Goal: Task Accomplishment & Management: Use online tool/utility

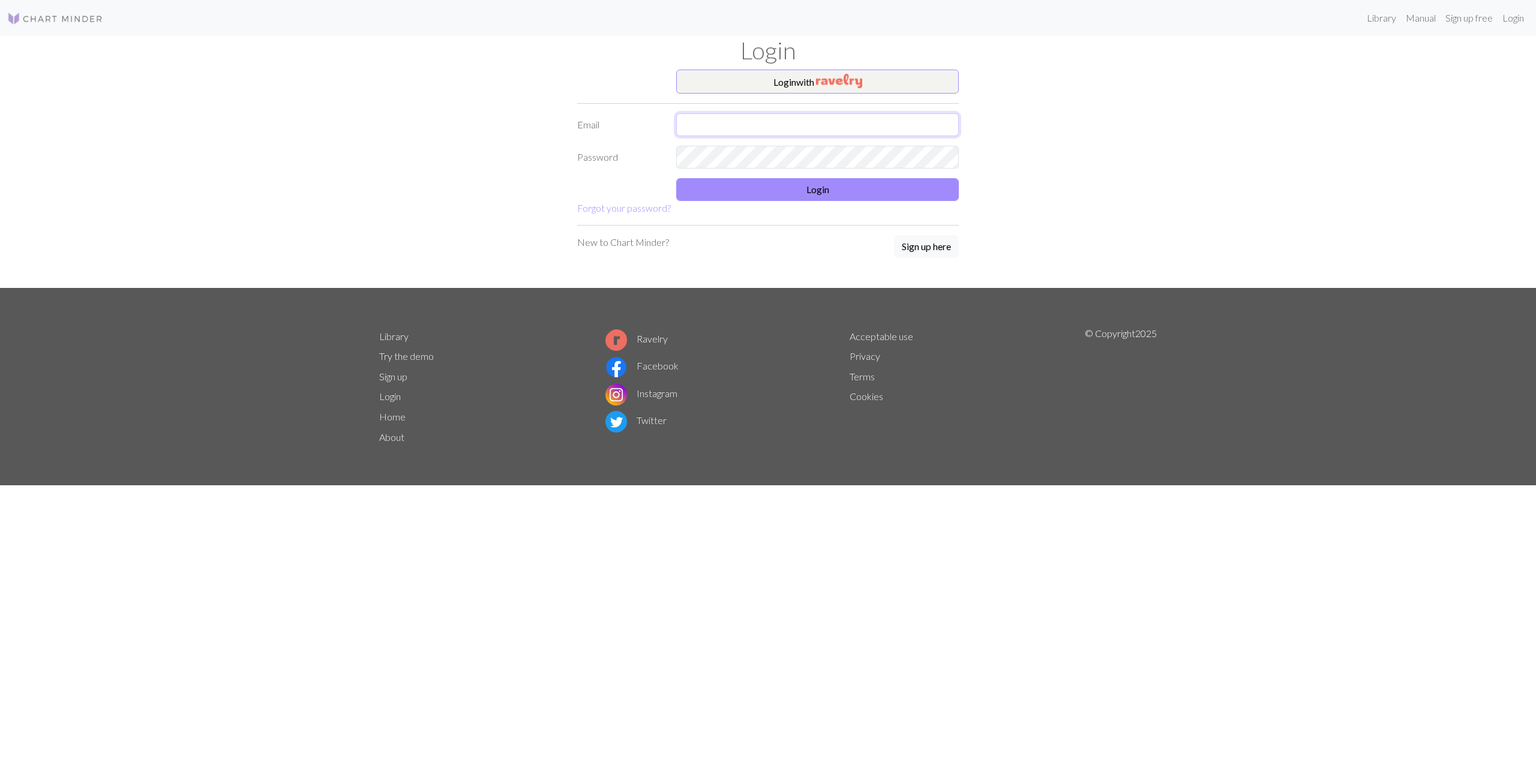
click at [745, 126] on input "text" at bounding box center [818, 125] width 283 height 23
type input "[EMAIL_ADDRESS][DOMAIN_NAME]"
click at [782, 196] on button "Login" at bounding box center [818, 190] width 283 height 23
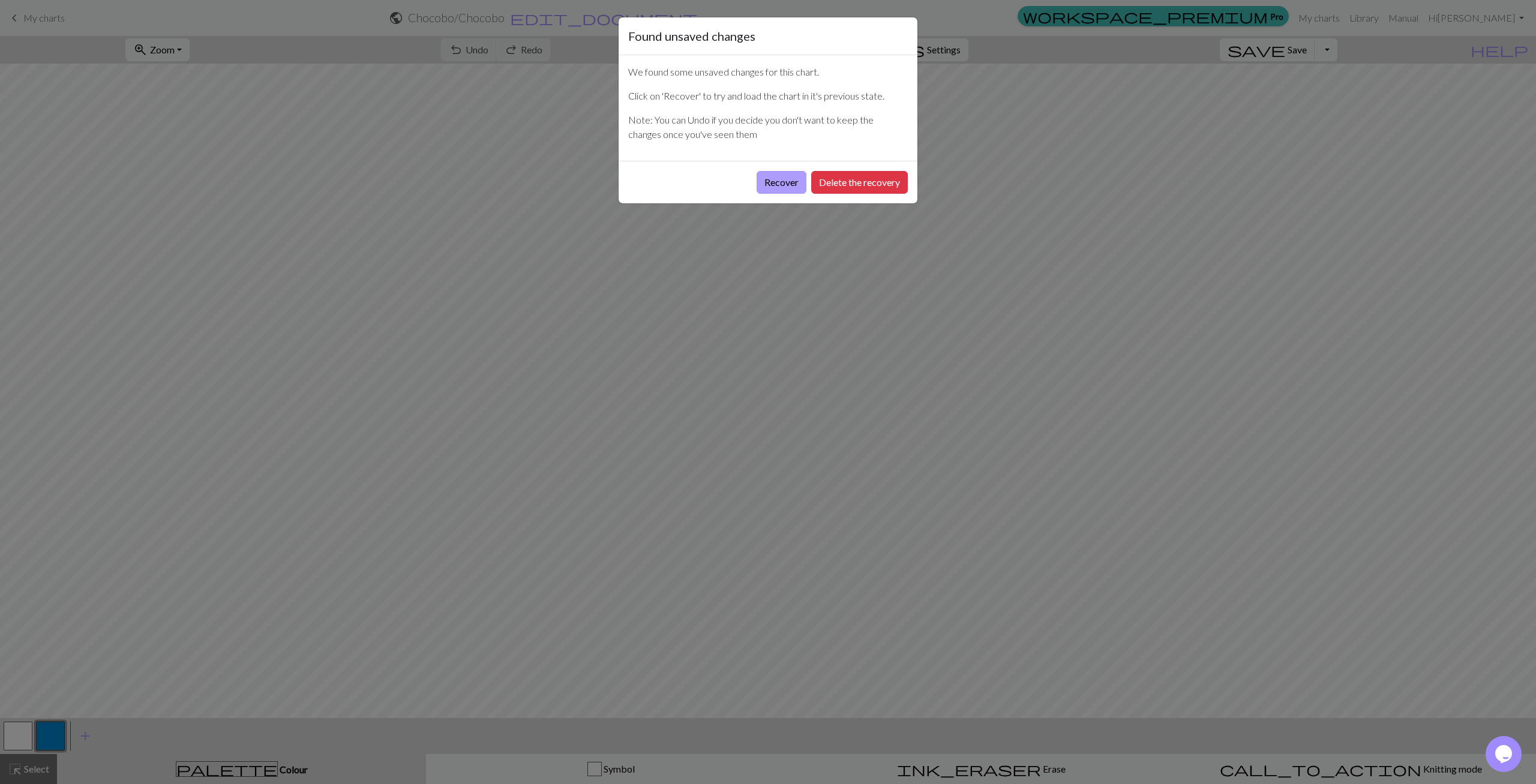
click at [771, 184] on button "Recover" at bounding box center [781, 182] width 50 height 23
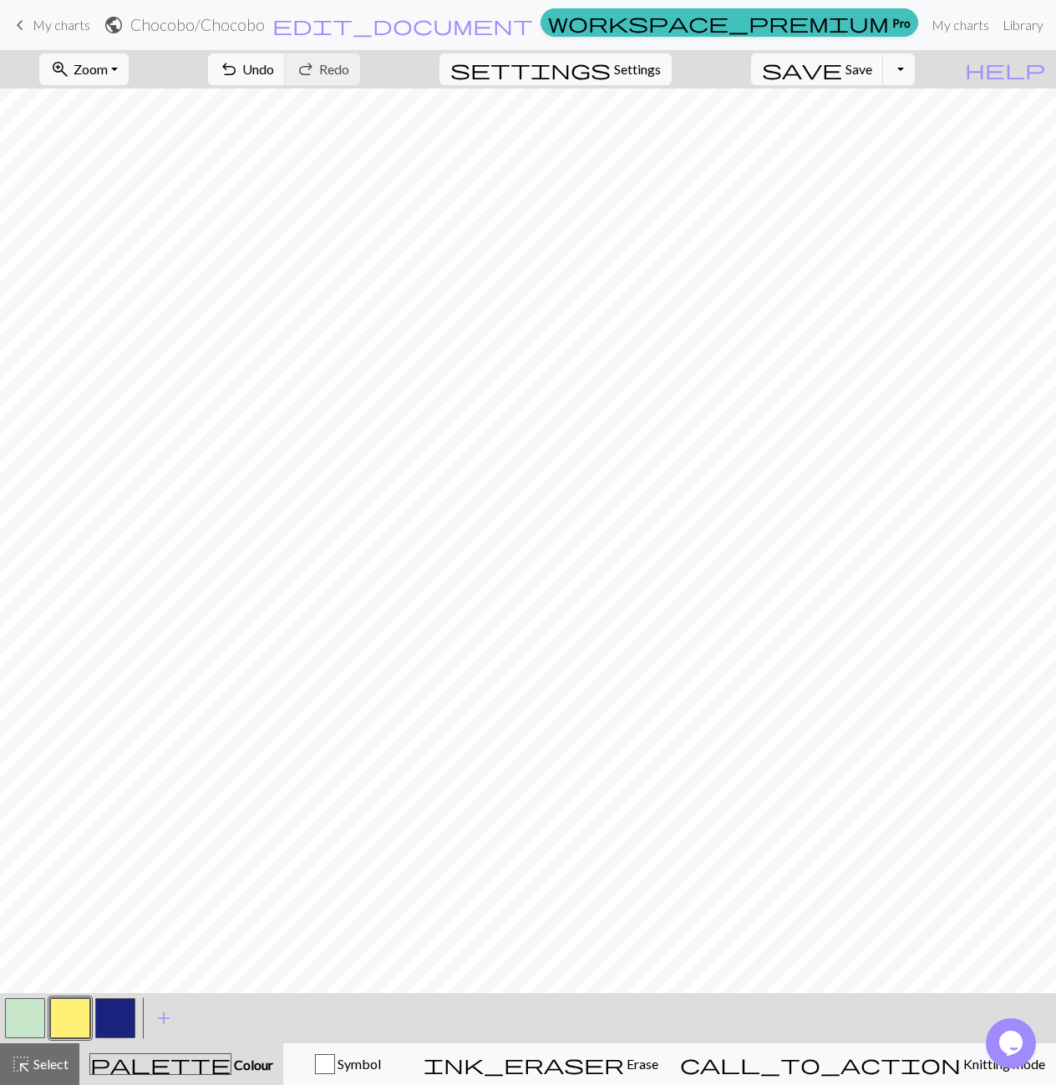
click at [19, 1019] on button "button" at bounding box center [25, 1019] width 40 height 40
click at [106, 1015] on button "button" at bounding box center [115, 1019] width 40 height 40
drag, startPoint x: 27, startPoint y: 1018, endPoint x: 64, endPoint y: 994, distance: 44.3
click at [28, 1017] on button "button" at bounding box center [25, 1019] width 40 height 40
click at [114, 1017] on button "button" at bounding box center [115, 1019] width 40 height 40
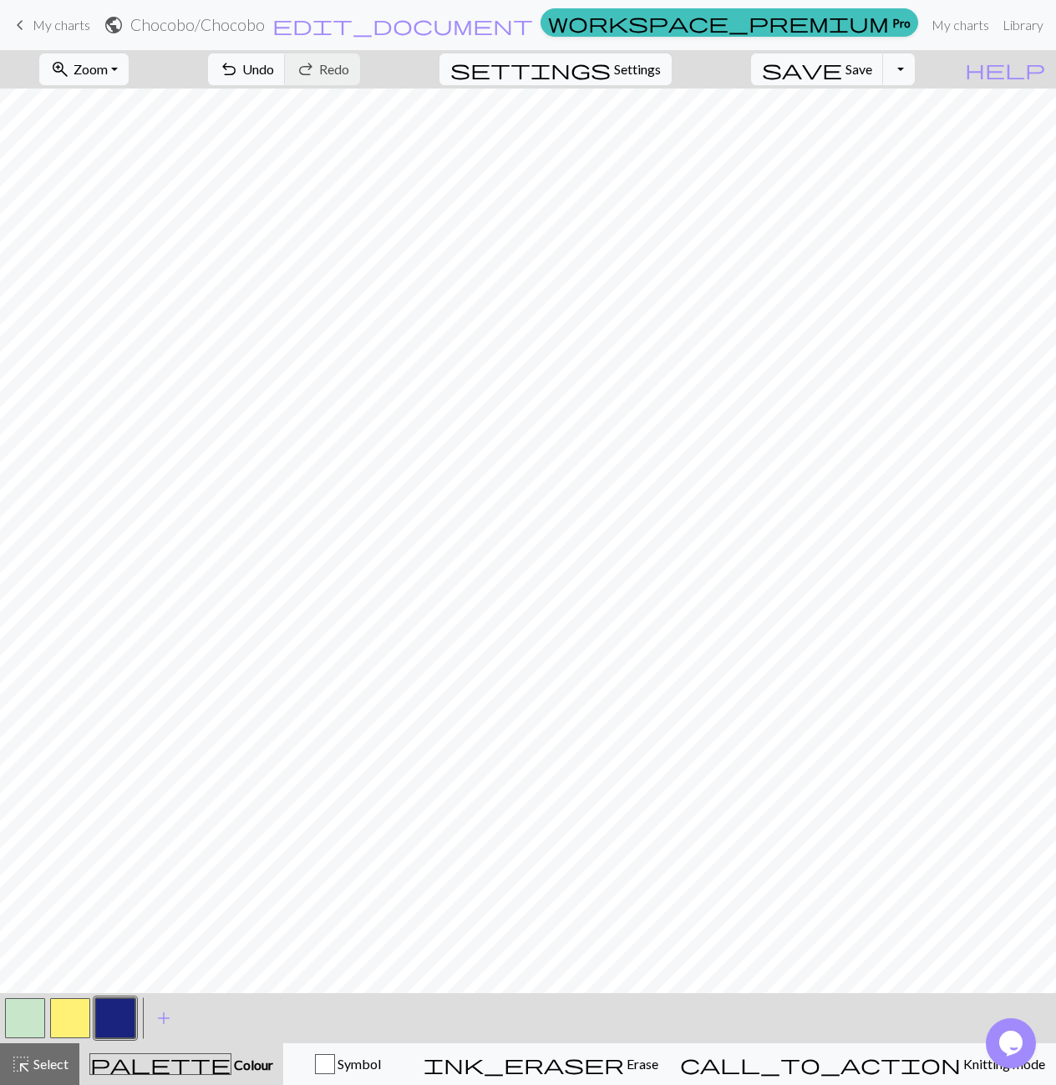
click at [110, 1024] on button "button" at bounding box center [115, 1019] width 40 height 40
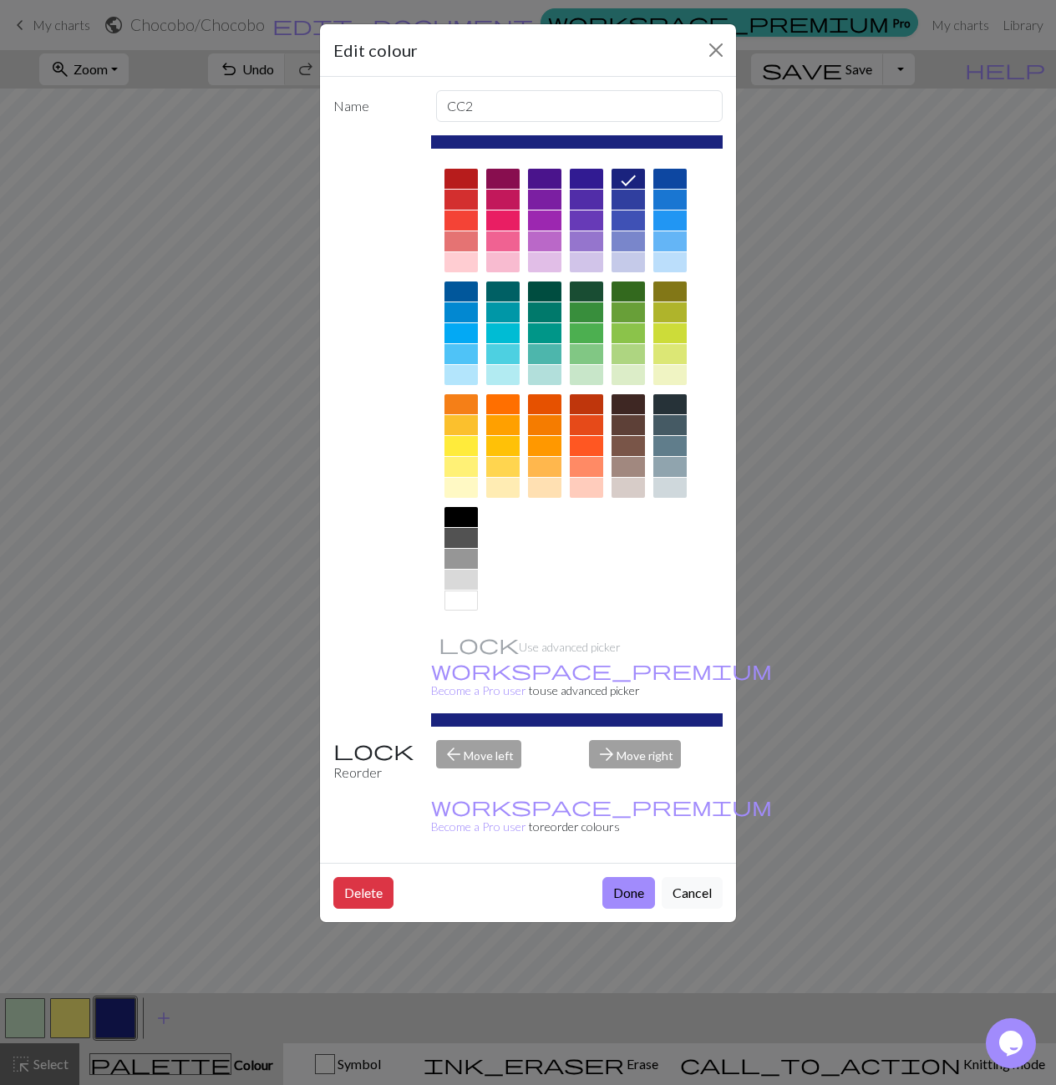
click at [791, 177] on div "Edit colour Name CC2 Use advanced picker workspace_premium Become a Pro user to…" at bounding box center [528, 542] width 1056 height 1085
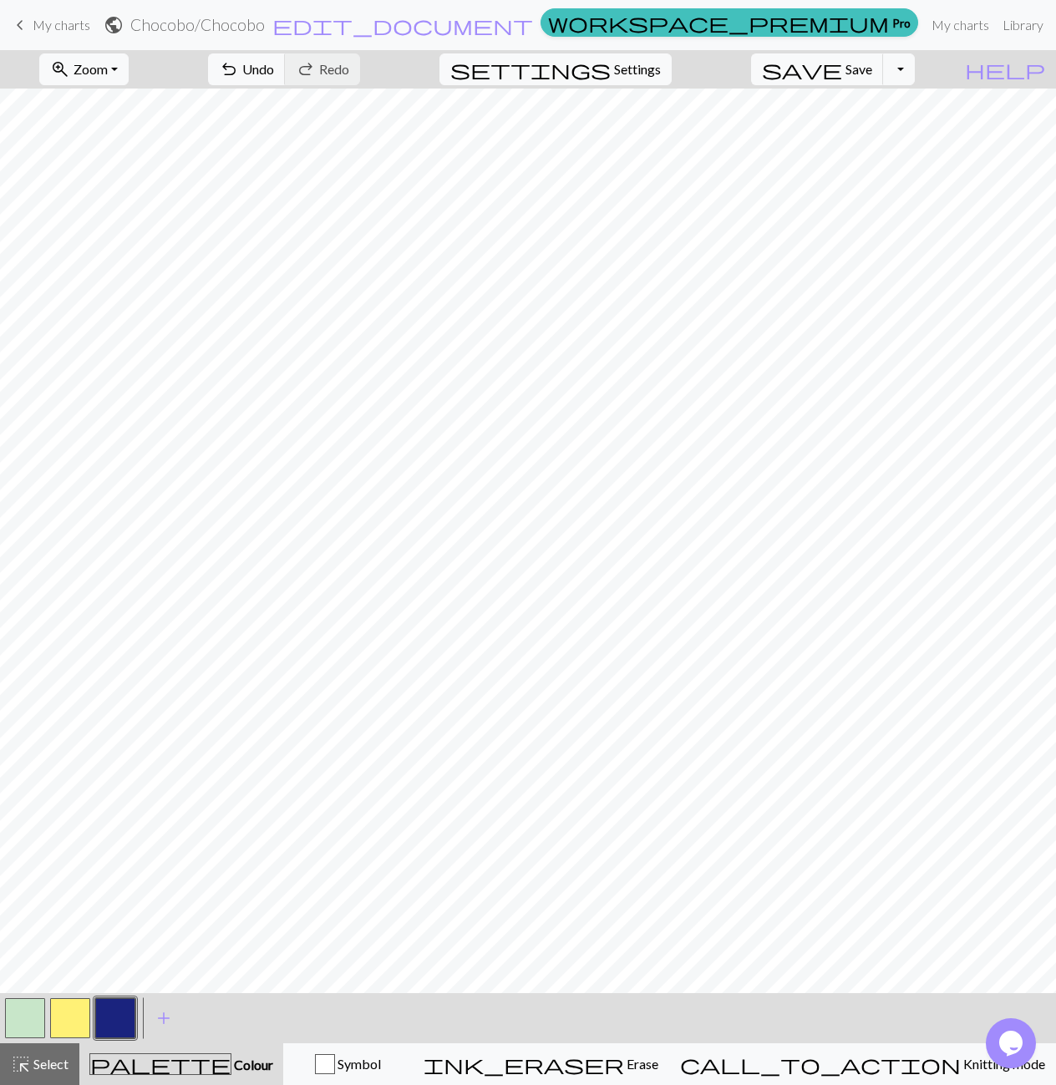
click at [12, 1025] on button "button" at bounding box center [25, 1019] width 40 height 40
click at [114, 1032] on button "button" at bounding box center [115, 1019] width 40 height 40
click at [20, 1015] on button "button" at bounding box center [25, 1019] width 40 height 40
click at [115, 1014] on button "button" at bounding box center [115, 1019] width 40 height 40
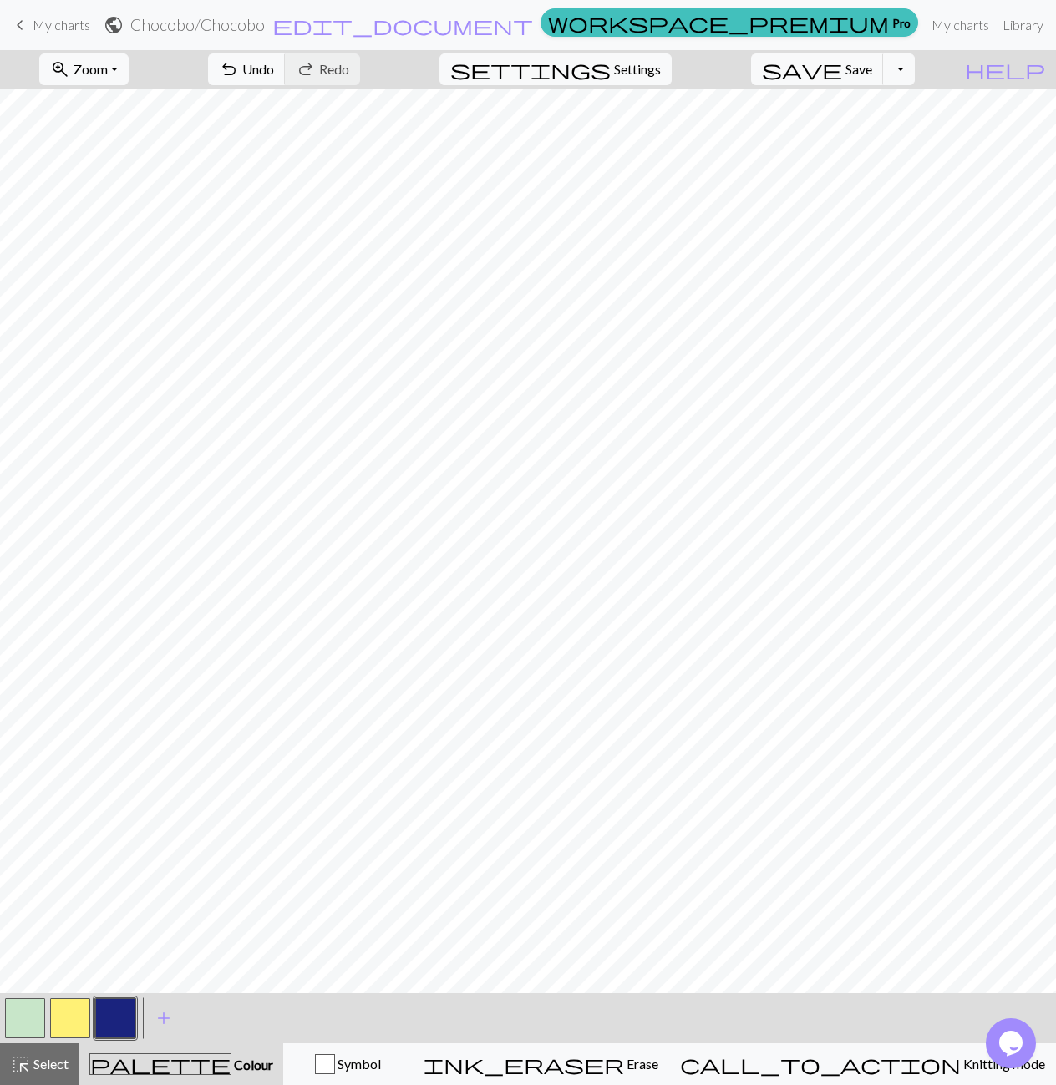
click at [33, 1024] on button "button" at bounding box center [25, 1019] width 40 height 40
click at [101, 1014] on button "button" at bounding box center [115, 1019] width 40 height 40
click at [17, 1018] on button "button" at bounding box center [25, 1019] width 40 height 40
click at [107, 1014] on button "button" at bounding box center [115, 1019] width 40 height 40
click at [169, 1015] on span "add" at bounding box center [164, 1018] width 20 height 23
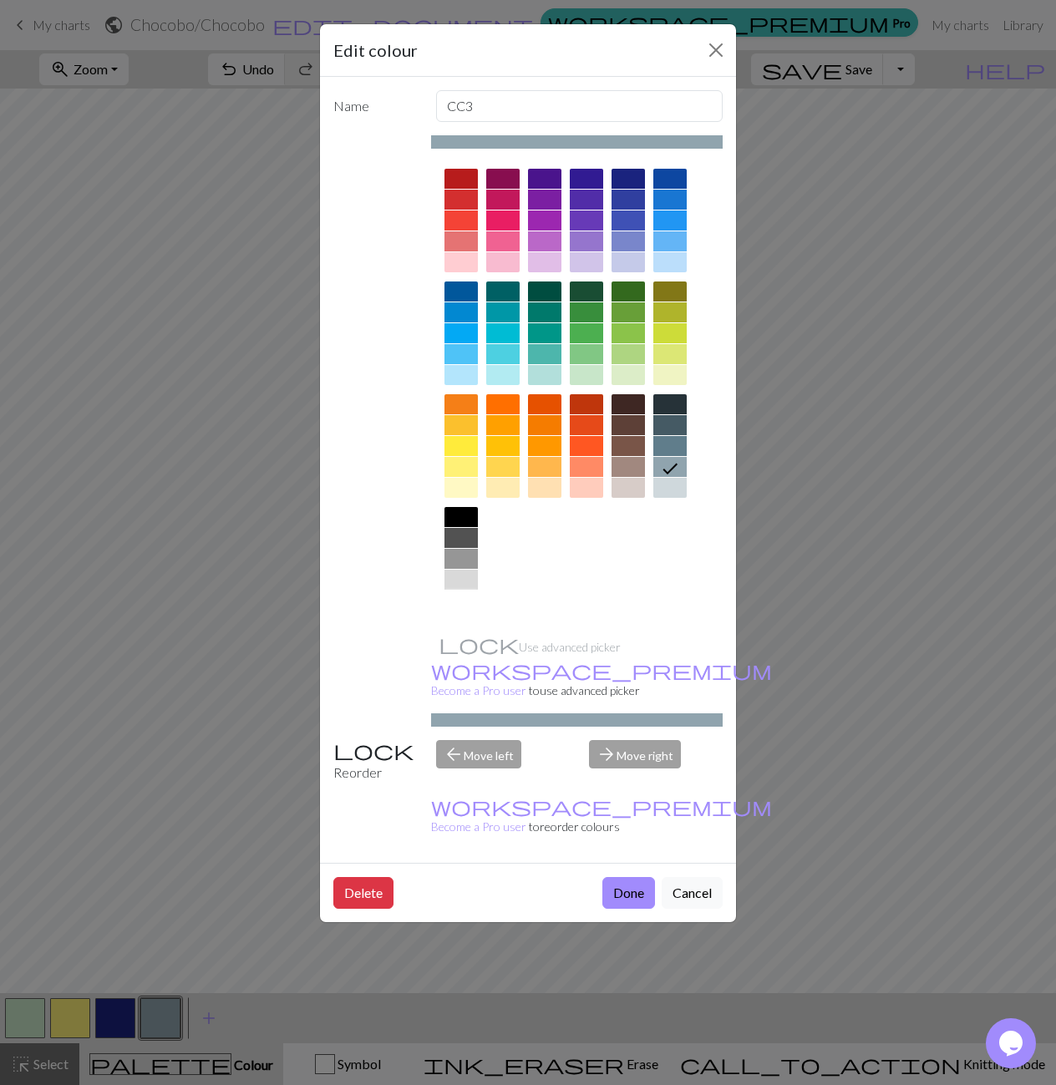
click at [463, 606] on div at bounding box center [461, 601] width 33 height 20
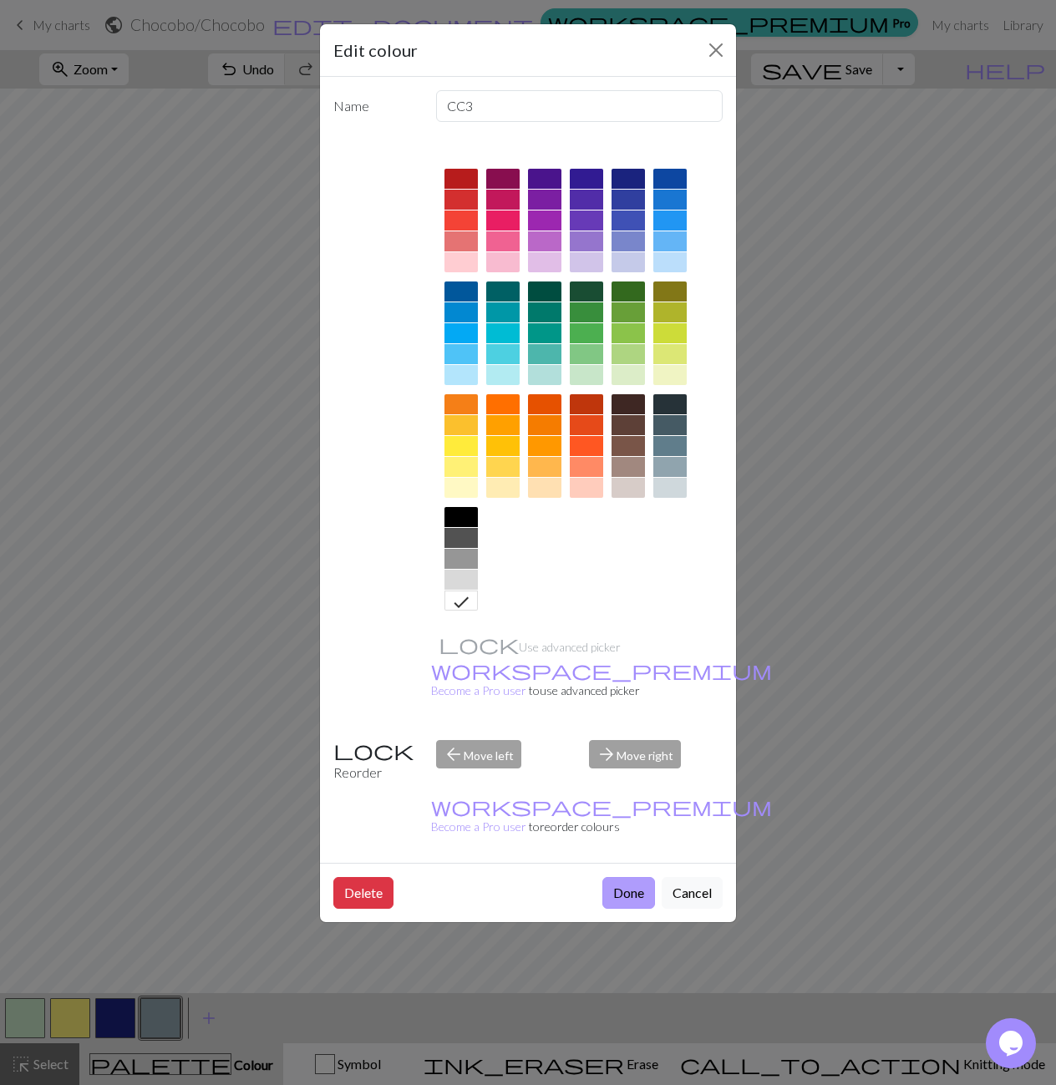
click at [619, 877] on button "Done" at bounding box center [628, 893] width 53 height 32
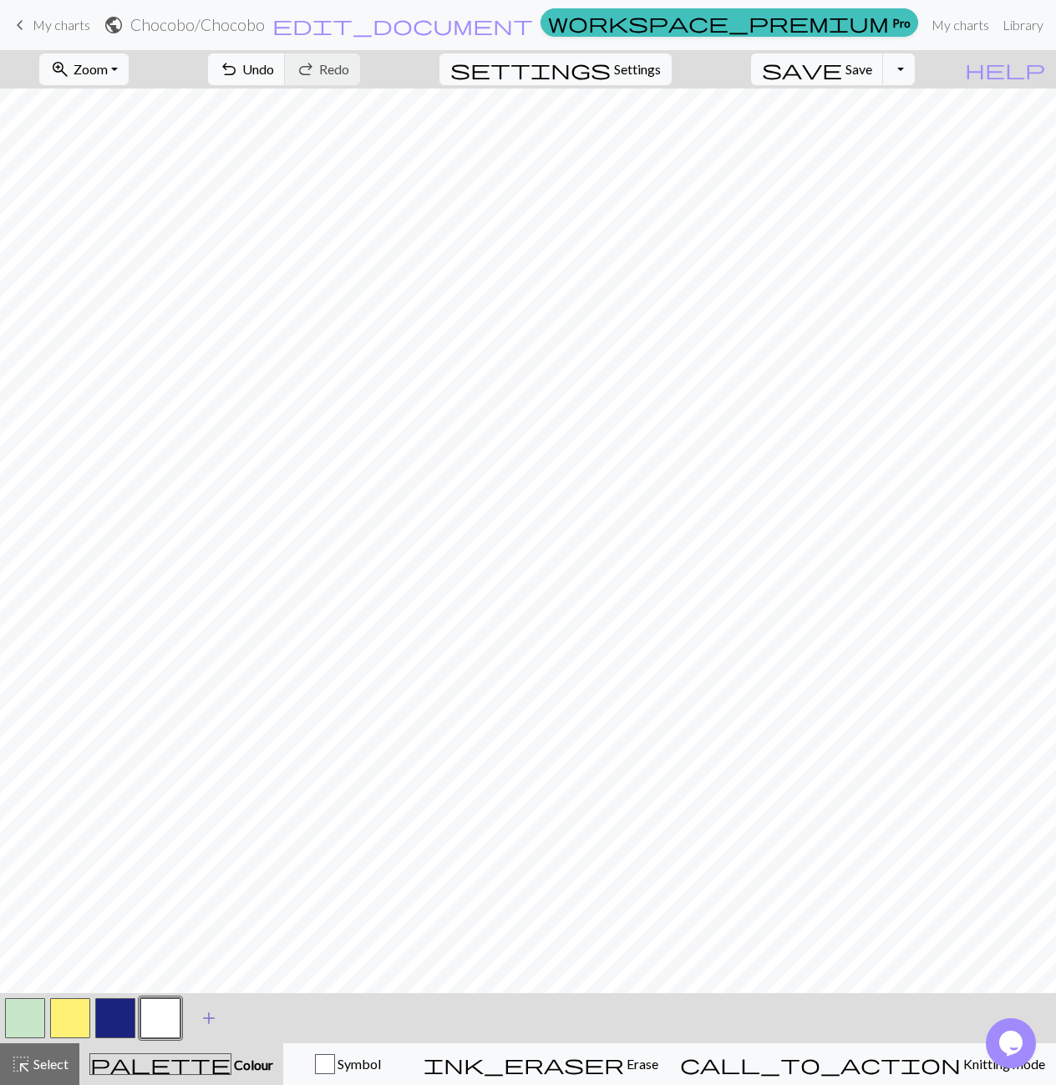
click at [210, 1018] on span "add" at bounding box center [209, 1018] width 20 height 23
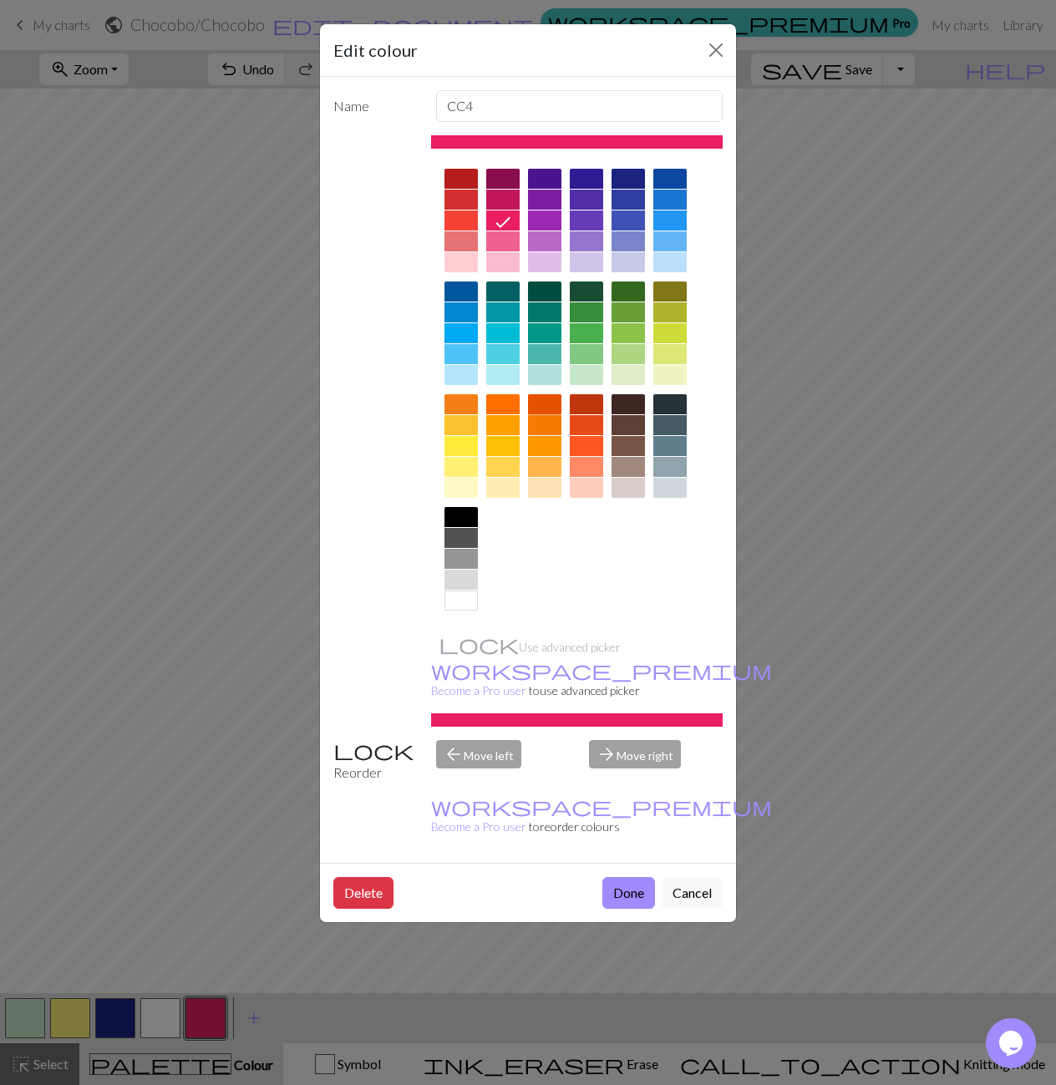
click at [541, 404] on div at bounding box center [544, 404] width 33 height 20
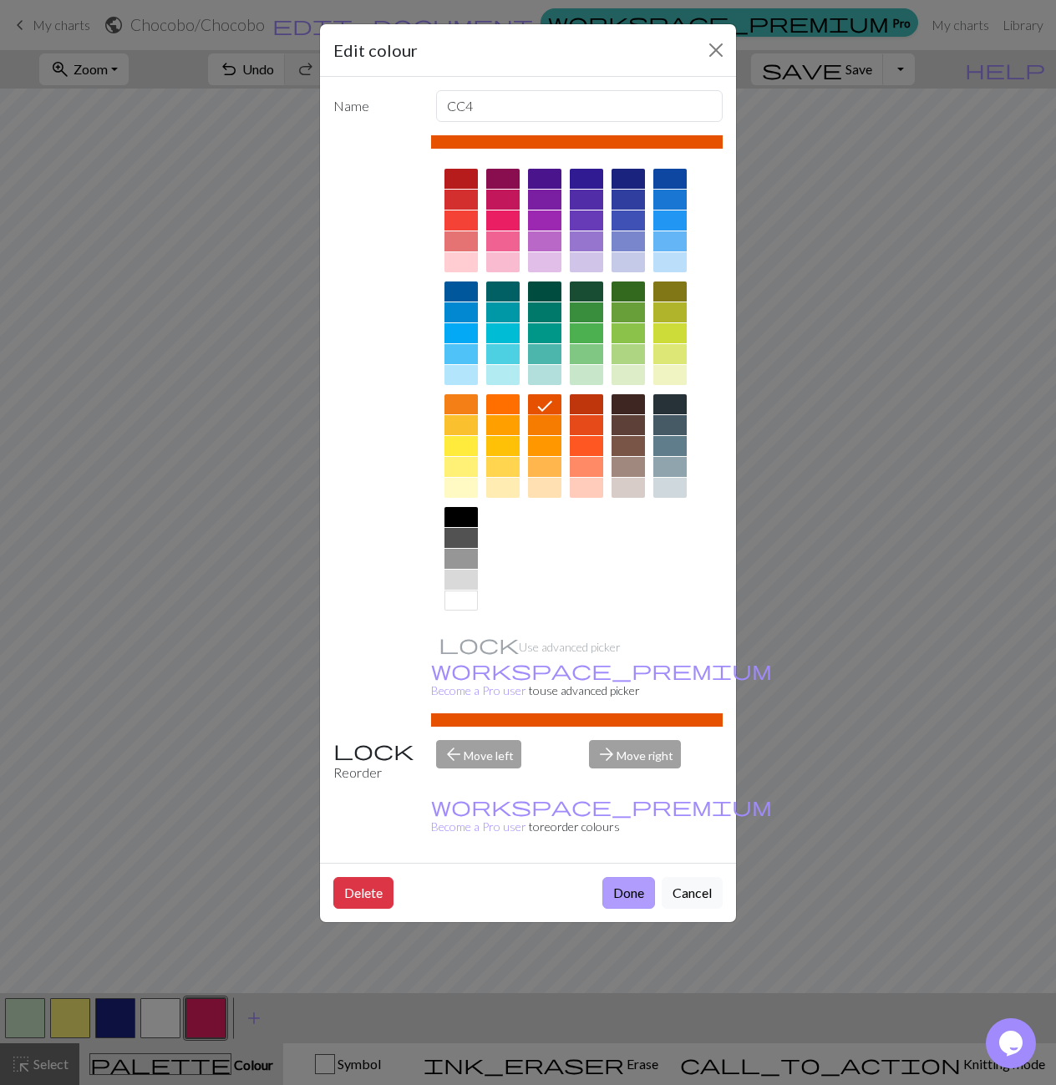
click at [614, 877] on button "Done" at bounding box center [628, 893] width 53 height 32
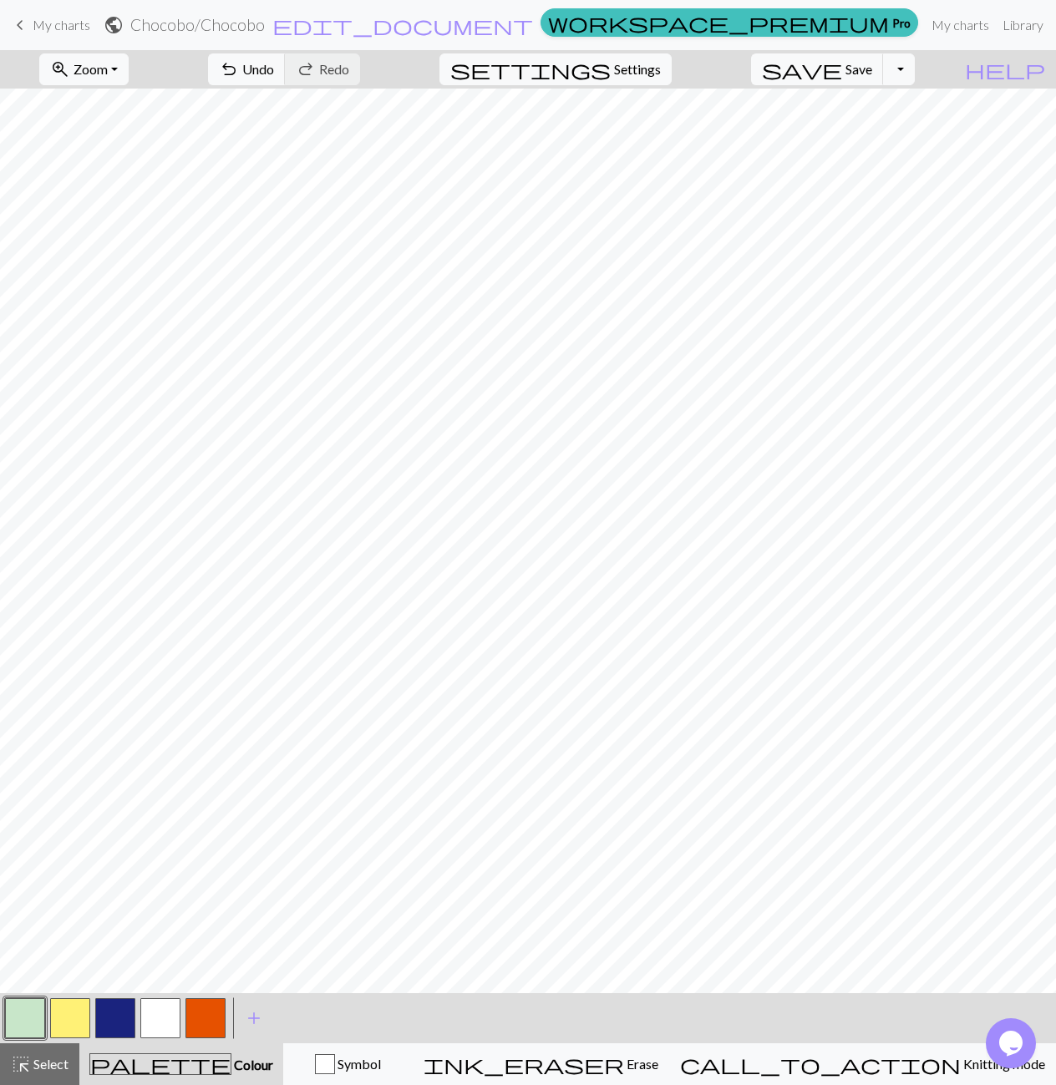
click at [217, 1016] on button "button" at bounding box center [206, 1019] width 40 height 40
click at [140, 1023] on div at bounding box center [160, 1018] width 45 height 45
click at [148, 1024] on button "button" at bounding box center [160, 1019] width 40 height 40
click at [259, 1019] on span "add" at bounding box center [254, 1018] width 20 height 23
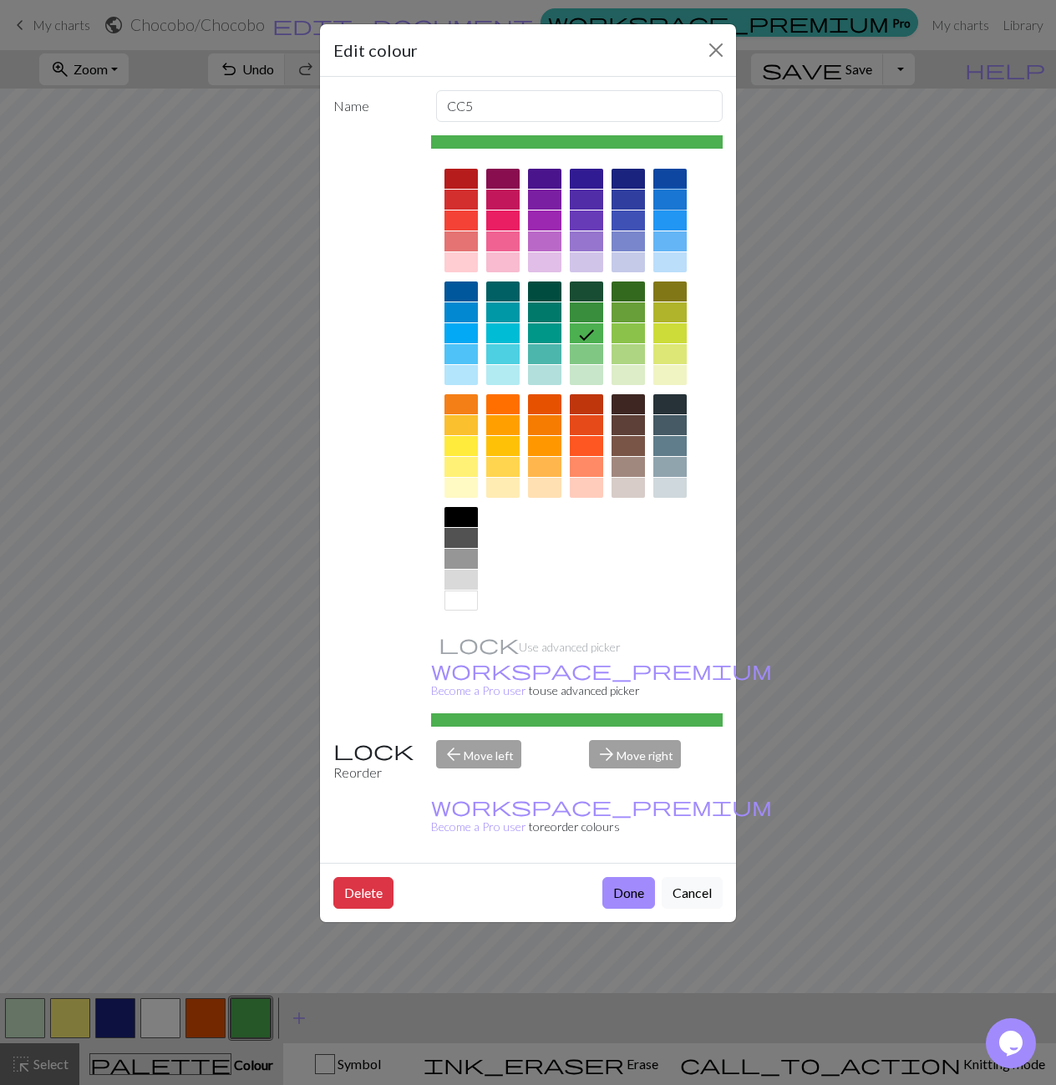
click at [667, 205] on div at bounding box center [669, 200] width 33 height 20
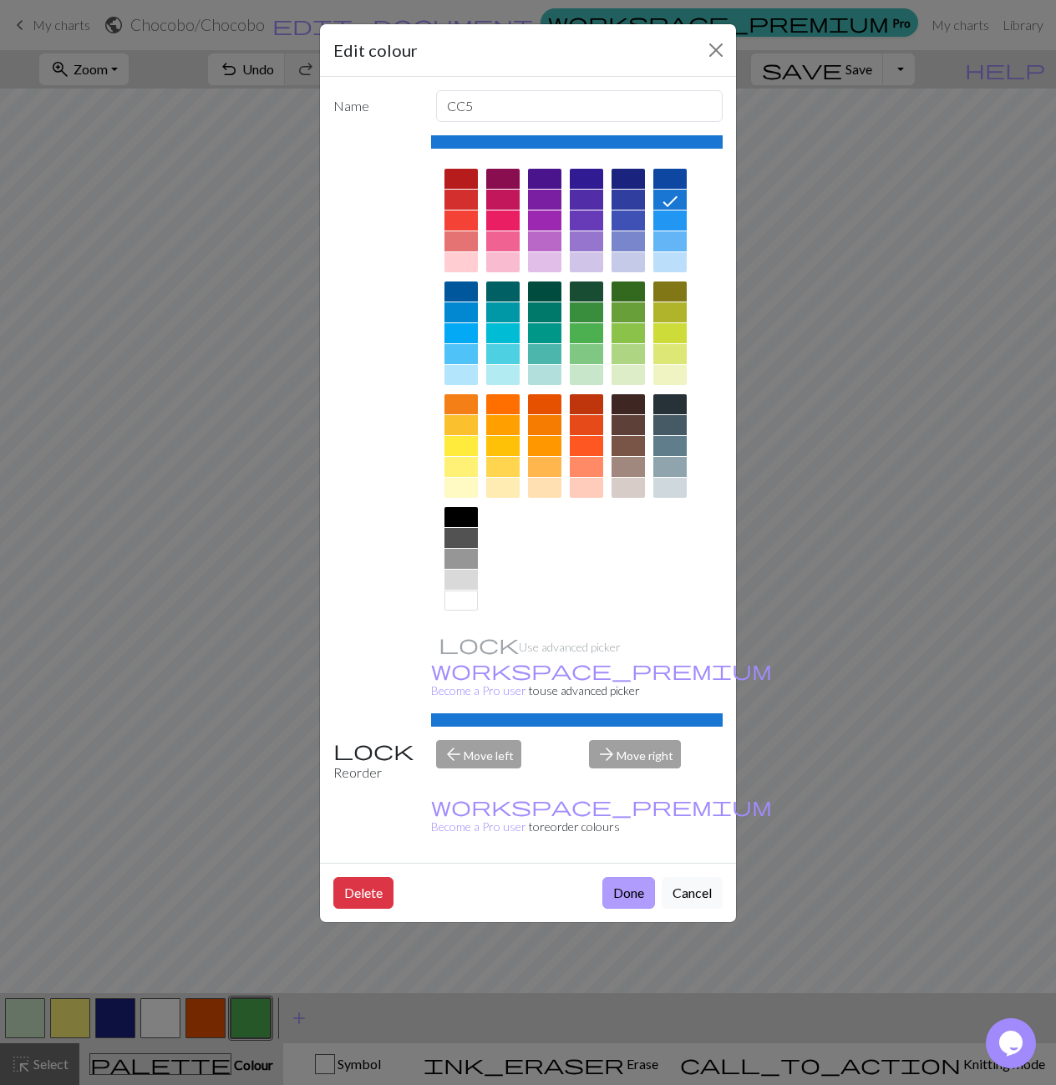
click at [631, 877] on button "Done" at bounding box center [628, 893] width 53 height 32
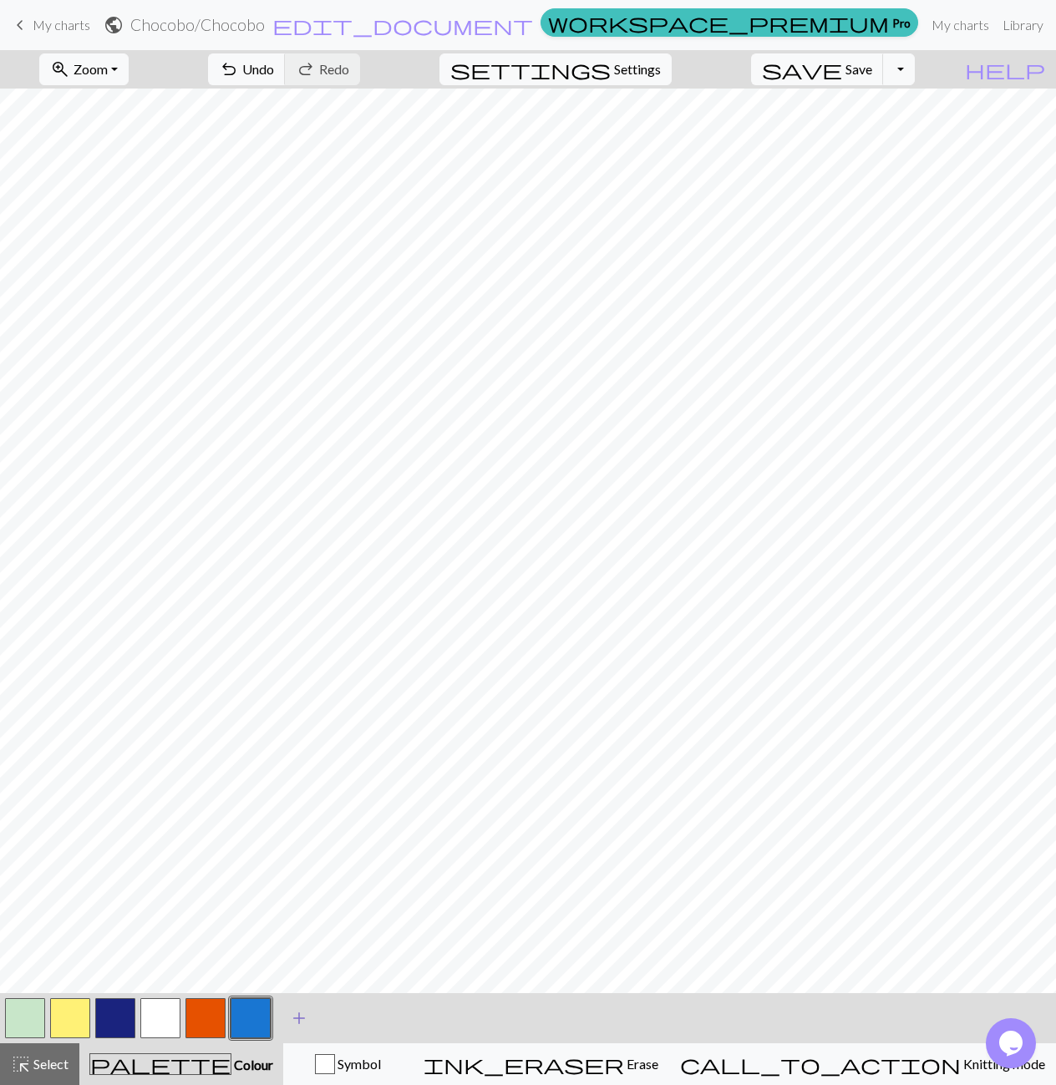
click at [301, 1012] on span "add" at bounding box center [299, 1018] width 20 height 23
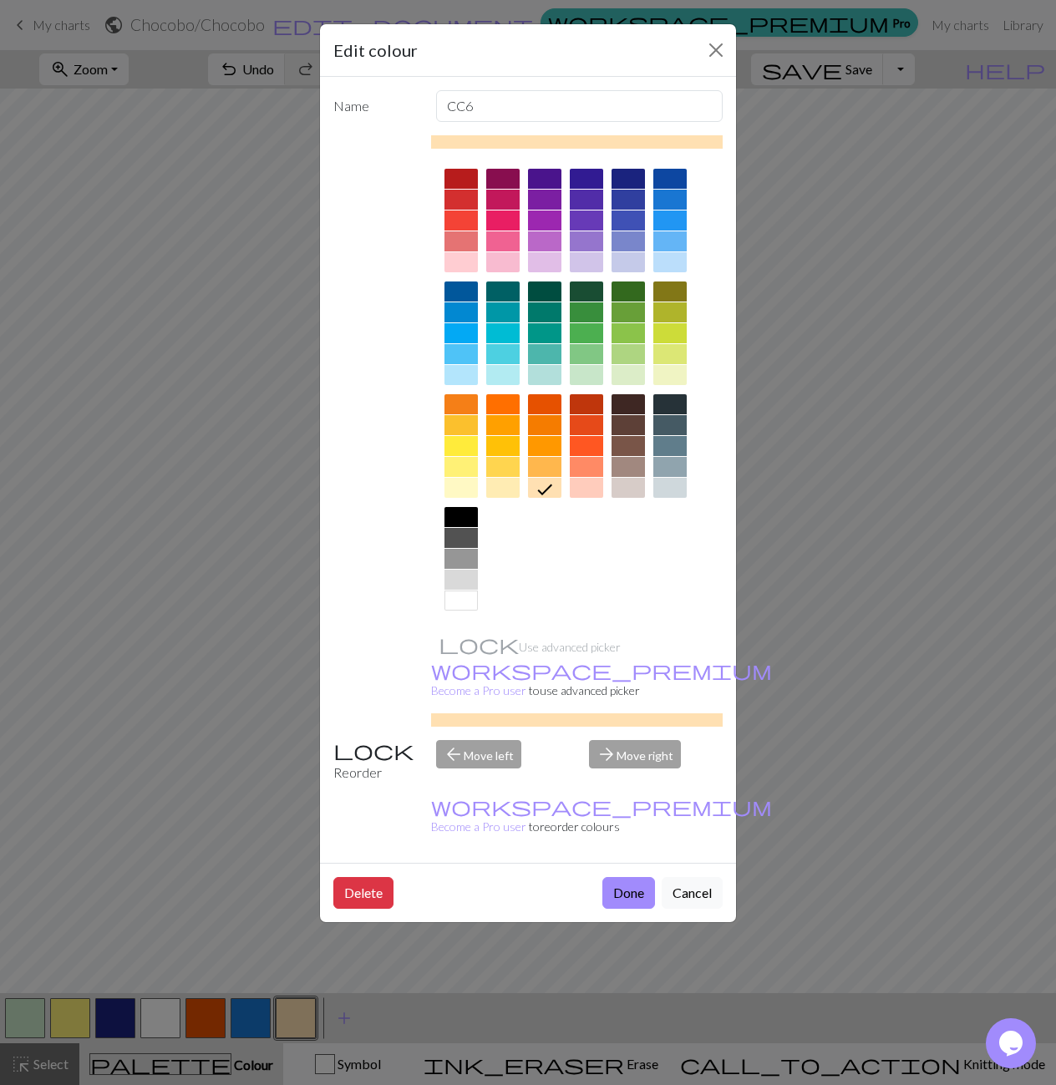
click at [460, 509] on div at bounding box center [461, 517] width 33 height 20
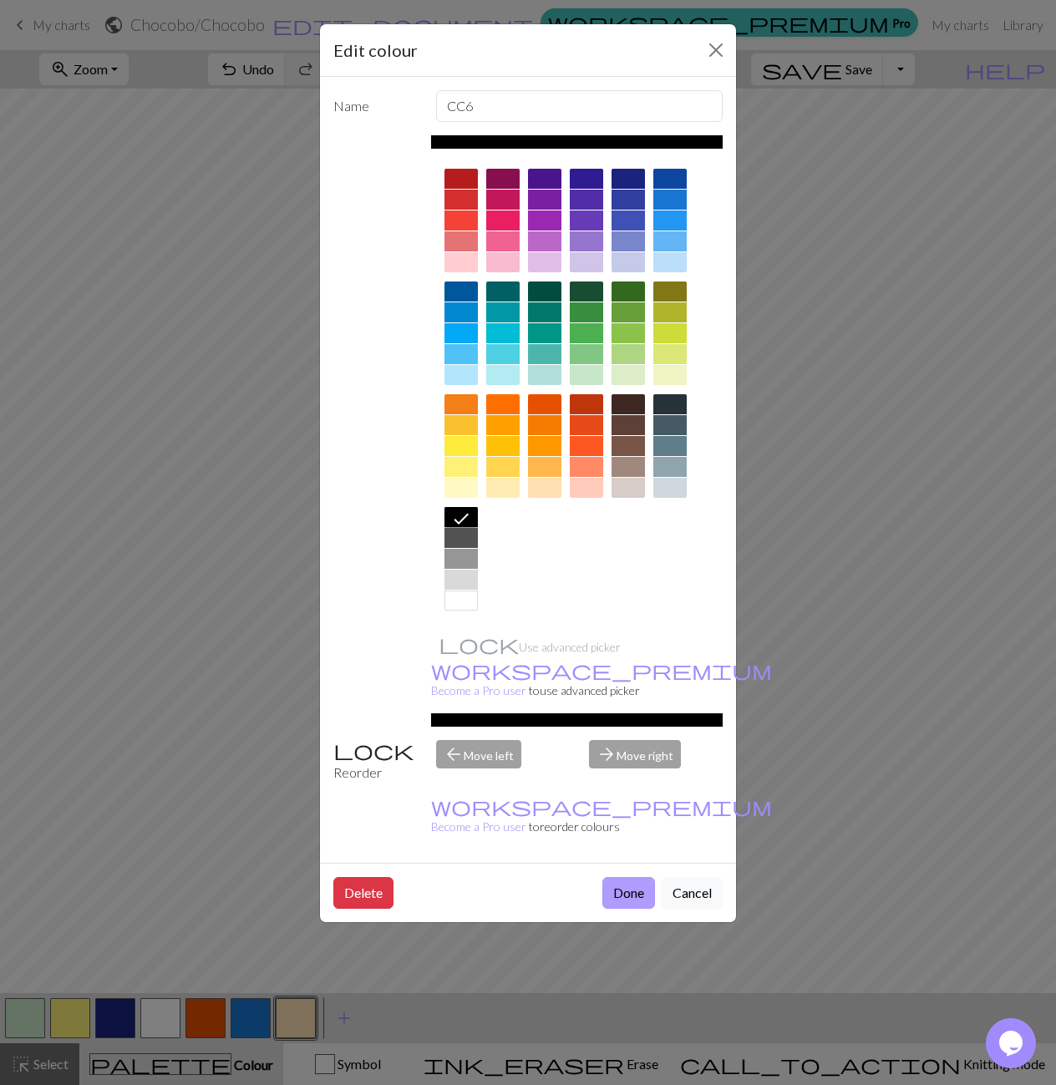
click at [618, 877] on button "Done" at bounding box center [628, 893] width 53 height 32
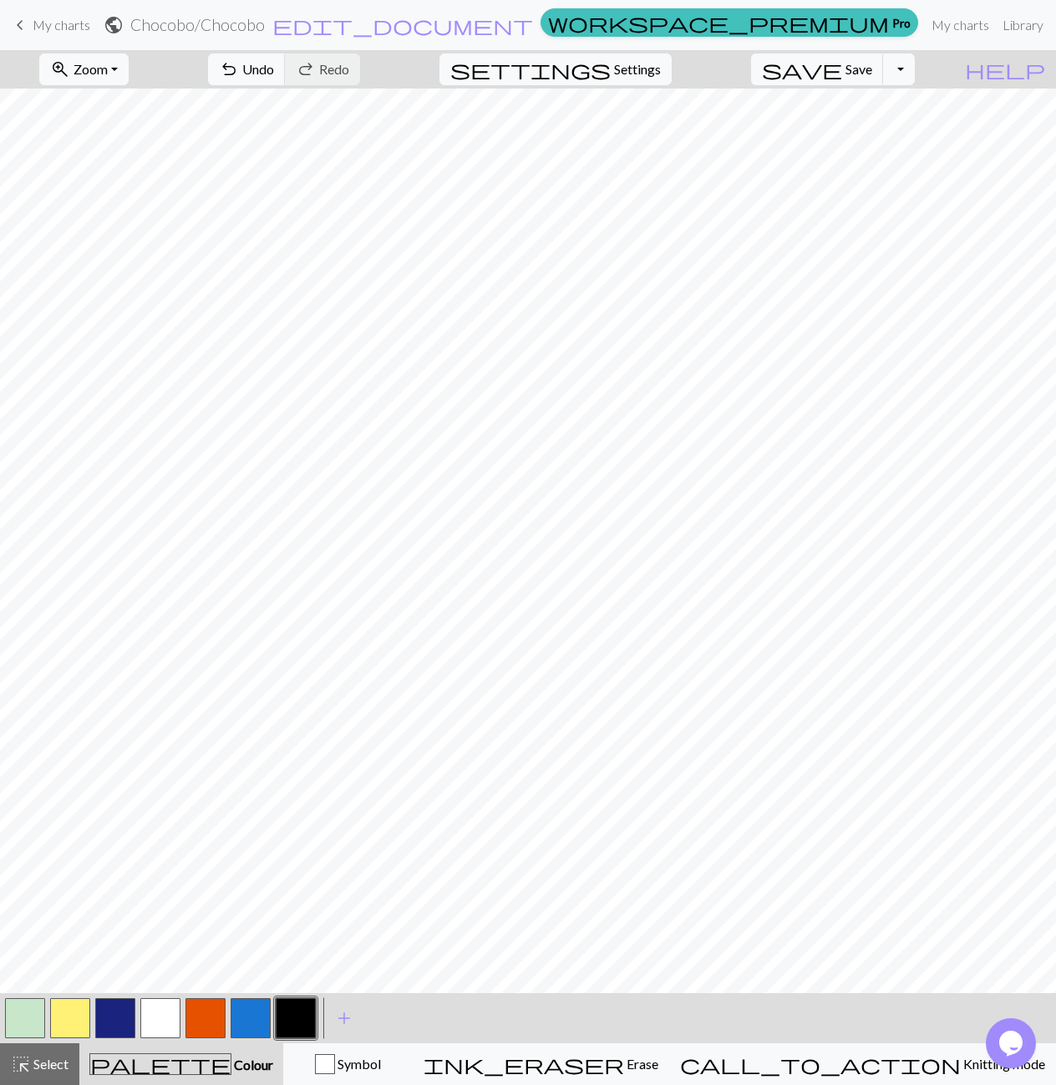
click at [73, 1014] on button "button" at bounding box center [70, 1019] width 40 height 40
click at [274, 75] on span "Undo" at bounding box center [258, 69] width 32 height 16
click at [274, 77] on span "Undo" at bounding box center [258, 69] width 32 height 16
click at [286, 70] on button "undo Undo Undo" at bounding box center [247, 69] width 78 height 32
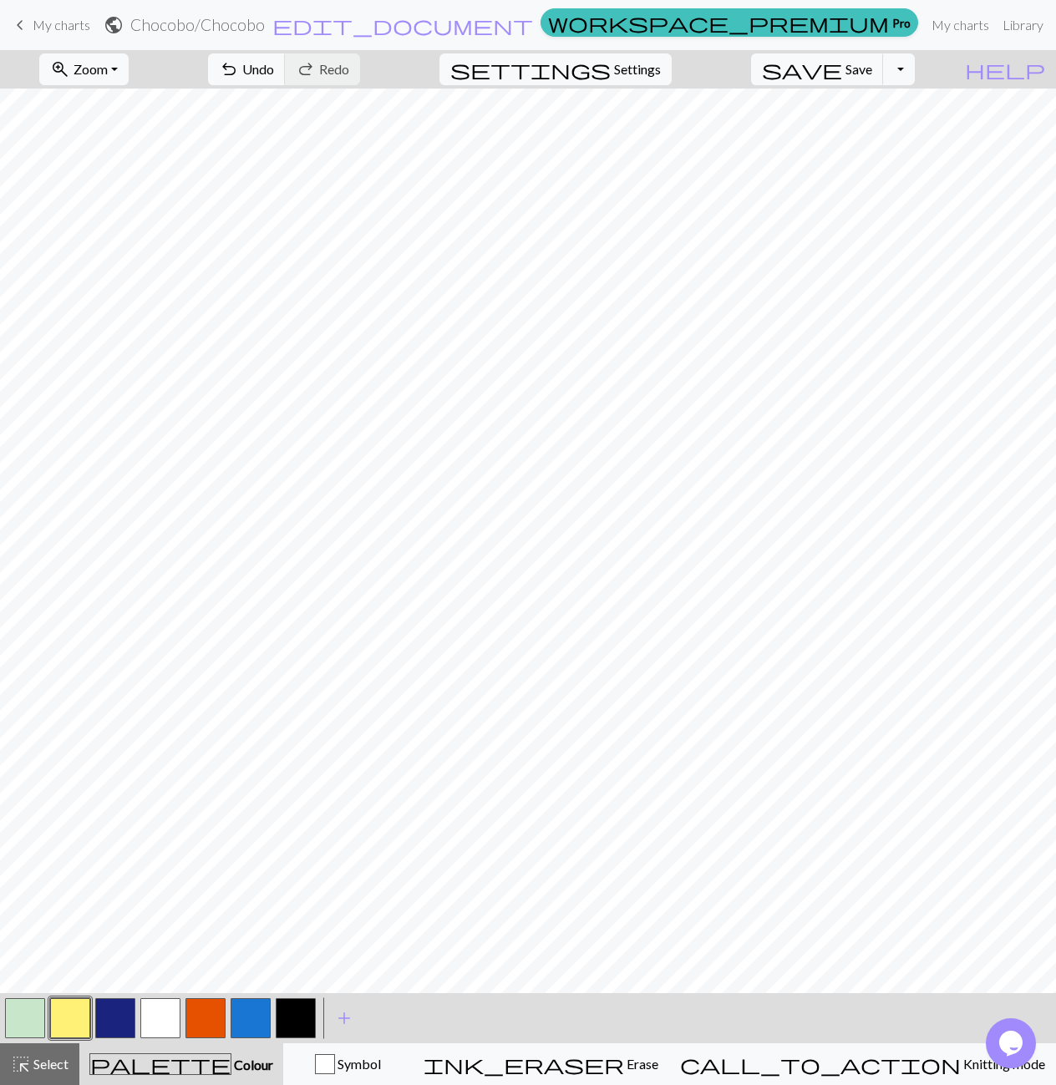
click at [56, 1019] on button "button" at bounding box center [70, 1019] width 40 height 40
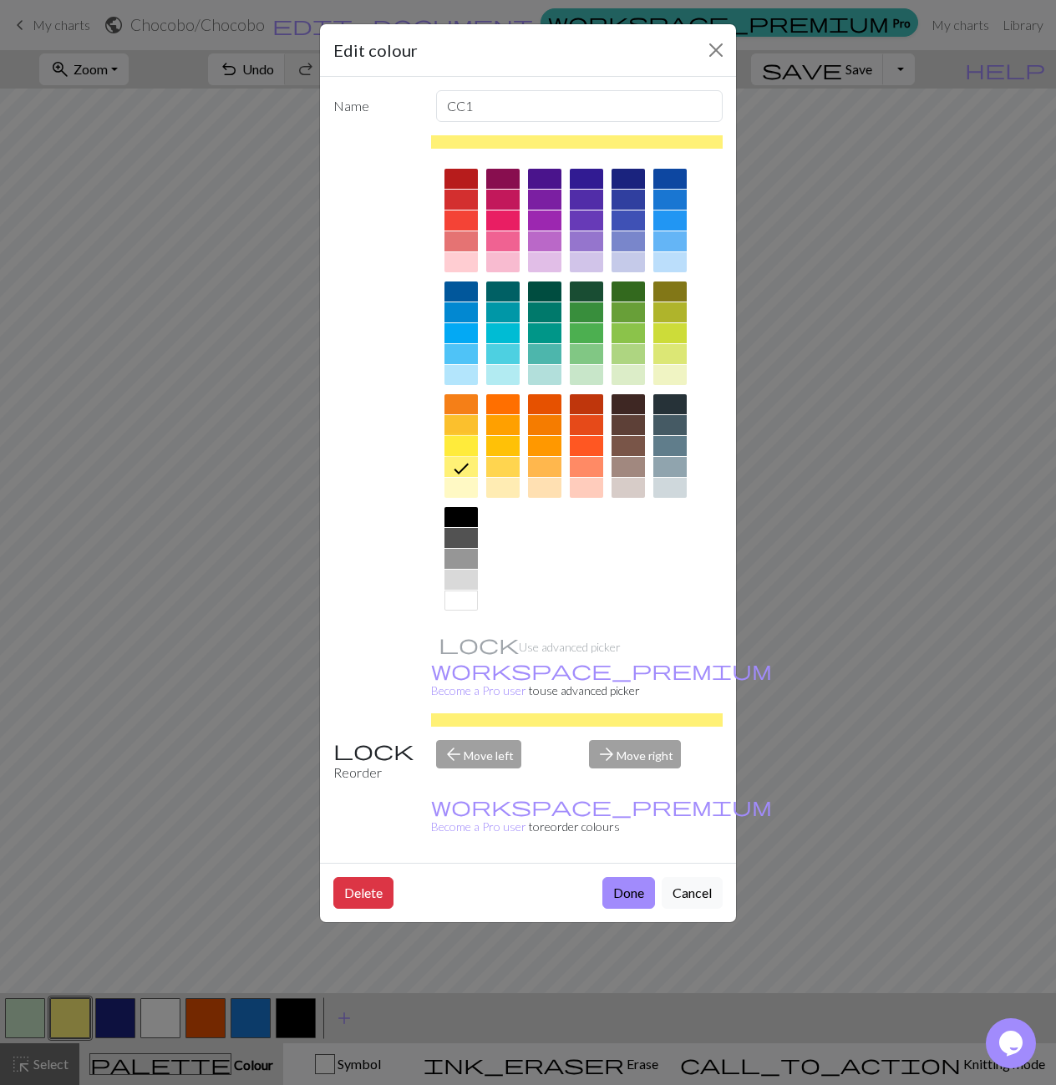
click at [468, 448] on div at bounding box center [461, 446] width 33 height 20
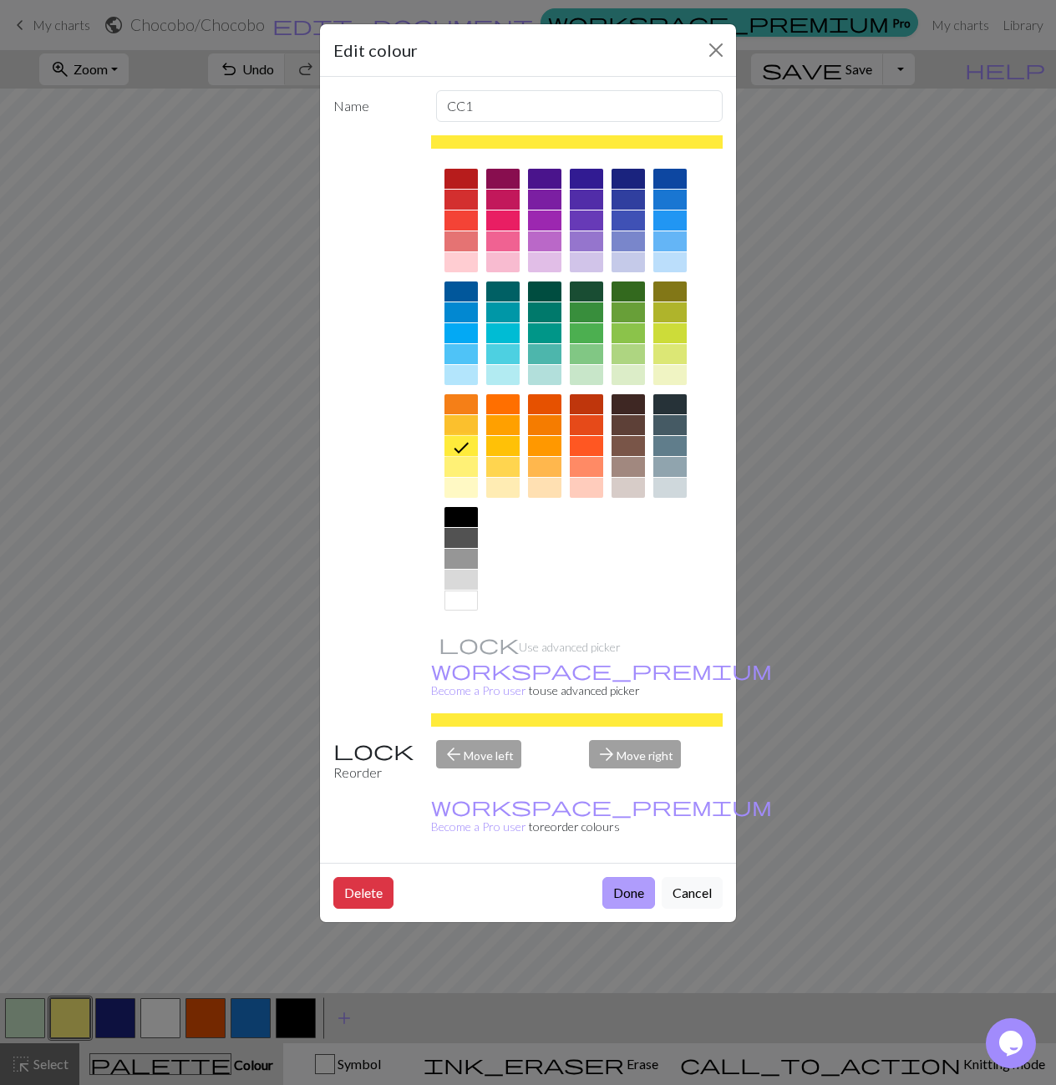
click at [618, 877] on button "Done" at bounding box center [628, 893] width 53 height 32
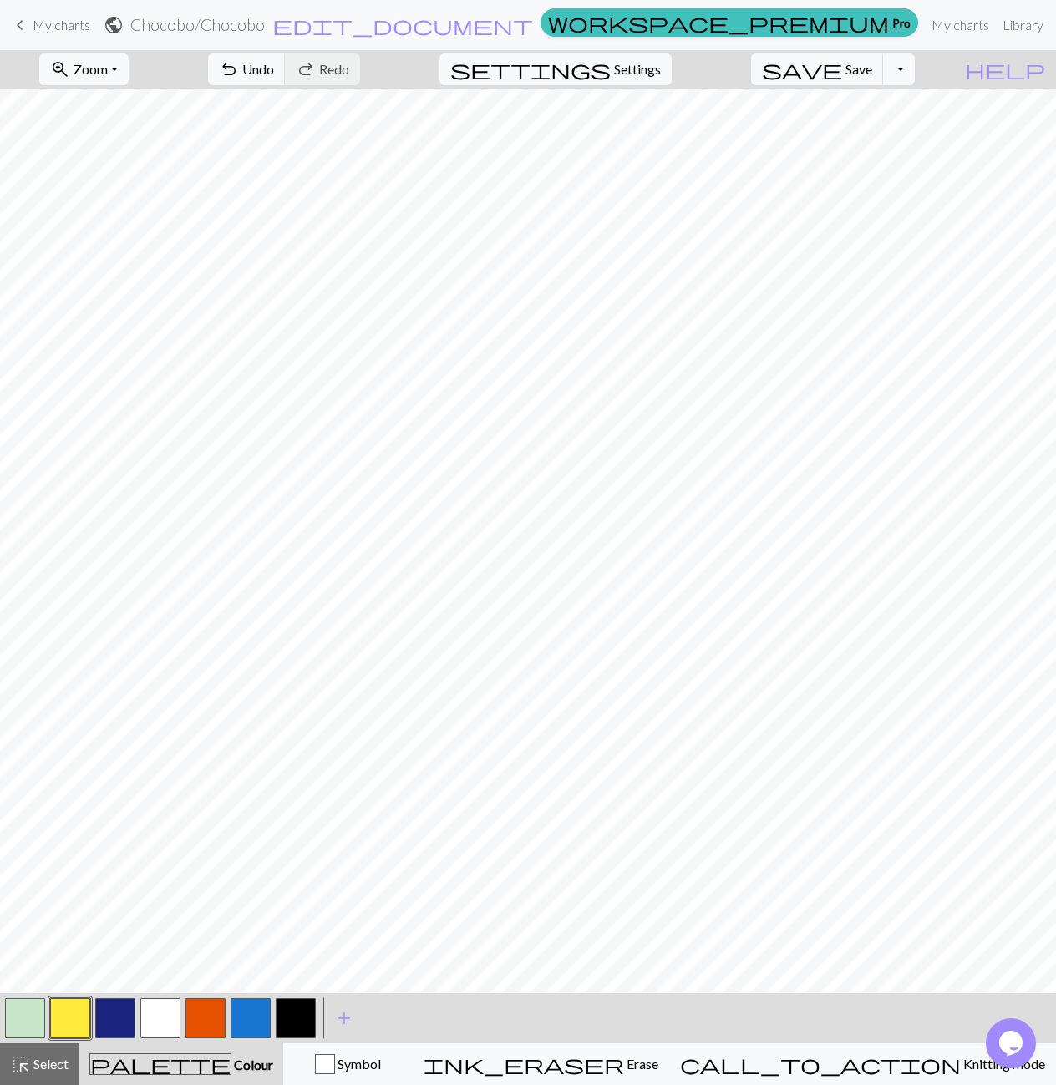
click at [58, 1026] on button "button" at bounding box center [70, 1019] width 40 height 40
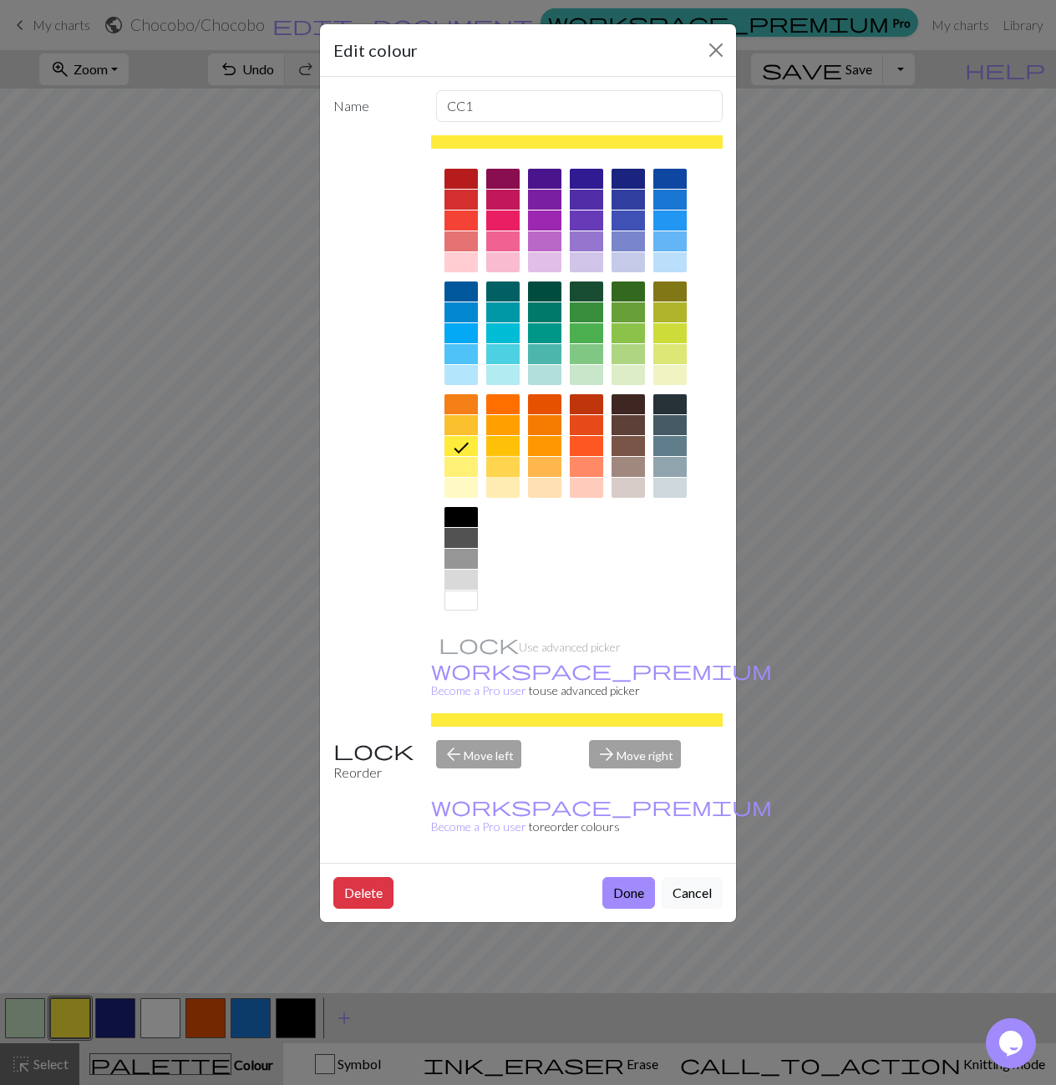
click at [501, 467] on div at bounding box center [502, 467] width 33 height 20
click at [612, 877] on button "Done" at bounding box center [628, 893] width 53 height 32
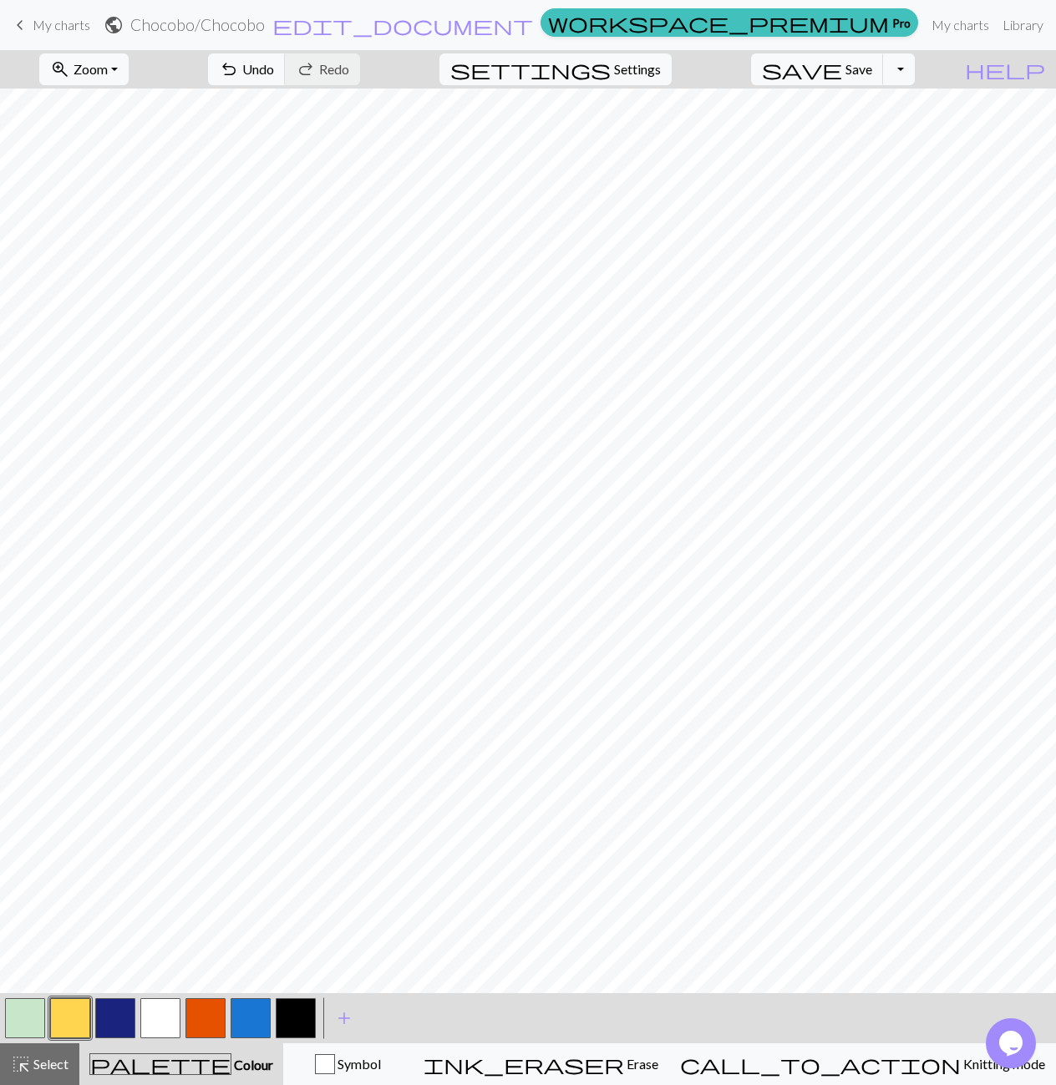
click at [125, 1032] on button "button" at bounding box center [115, 1019] width 40 height 40
click at [115, 1016] on button "button" at bounding box center [115, 1019] width 40 height 40
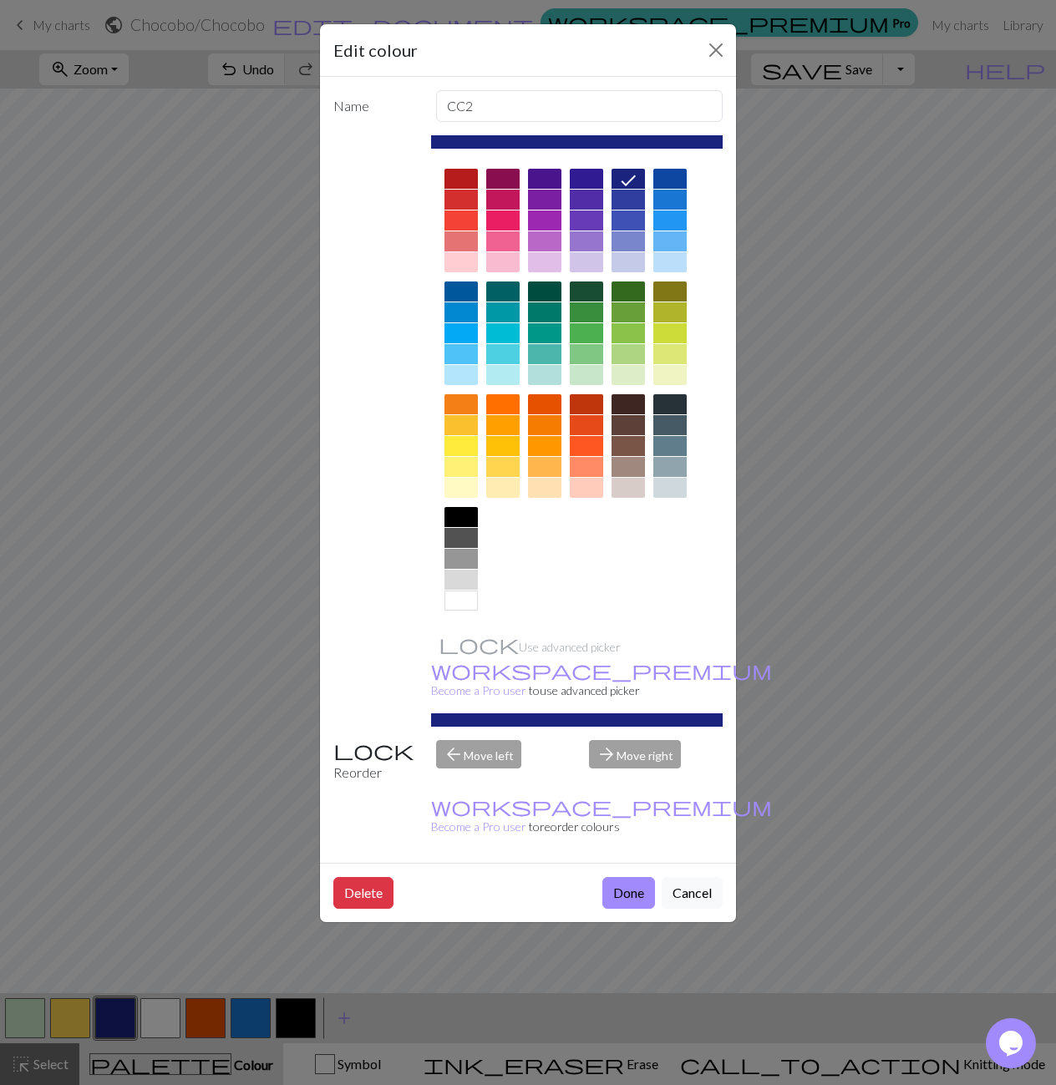
click at [621, 863] on div "Delete Done Cancel" at bounding box center [528, 892] width 416 height 59
click at [603, 877] on button "Done" at bounding box center [628, 893] width 53 height 32
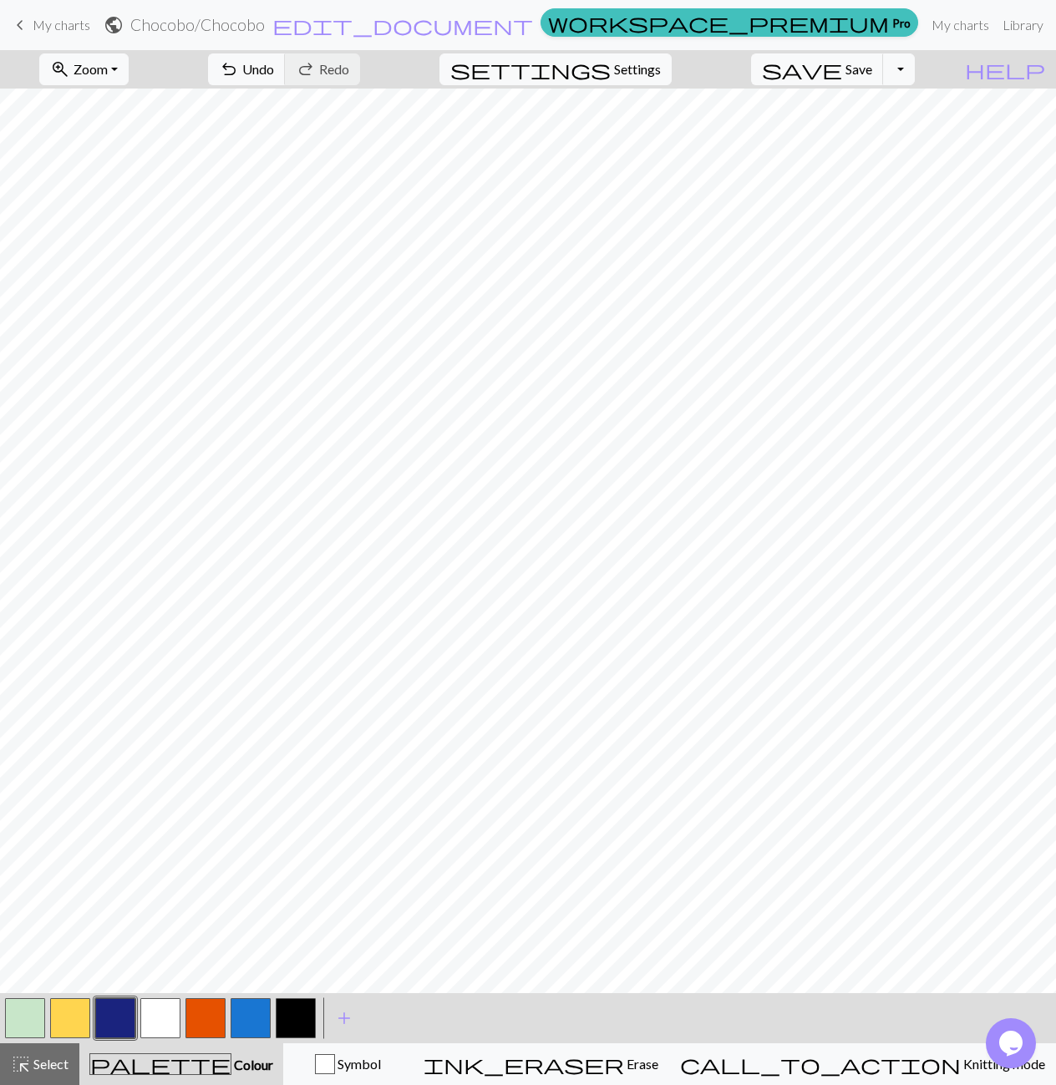
click at [209, 1036] on button "button" at bounding box center [206, 1019] width 40 height 40
click at [215, 1025] on button "button" at bounding box center [206, 1019] width 40 height 40
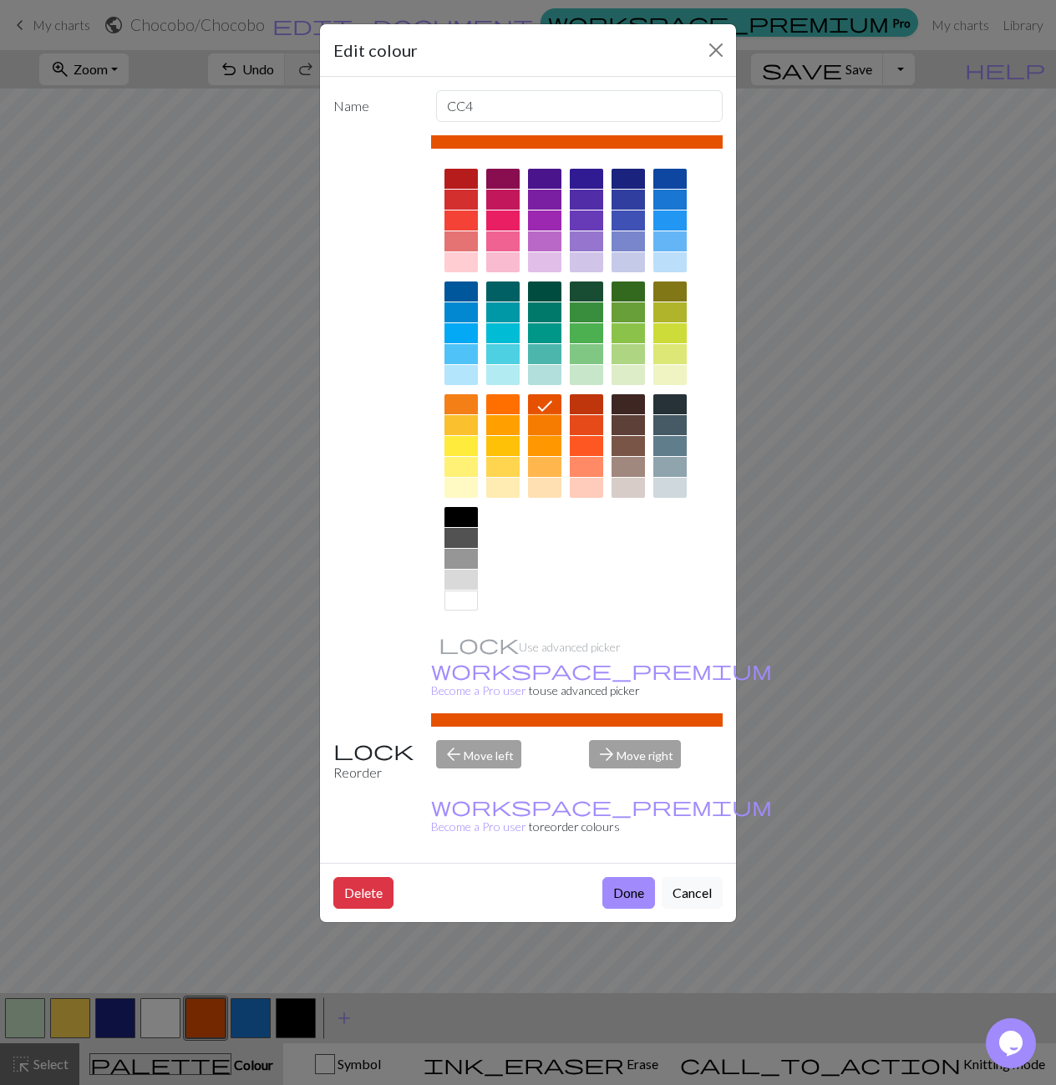
click at [546, 424] on div at bounding box center [544, 425] width 33 height 20
click at [618, 877] on button "Done" at bounding box center [628, 893] width 53 height 32
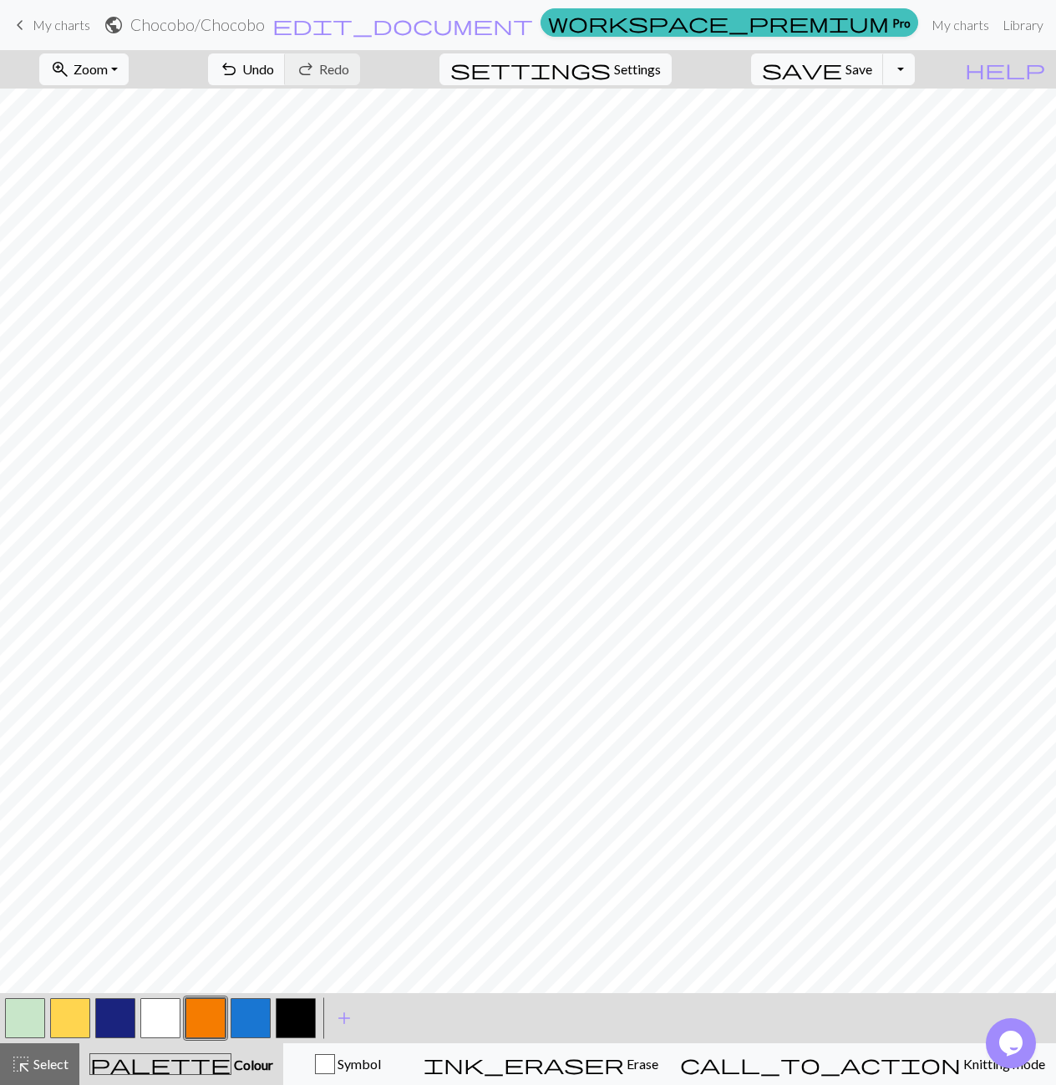
click at [242, 1029] on button "button" at bounding box center [251, 1019] width 40 height 40
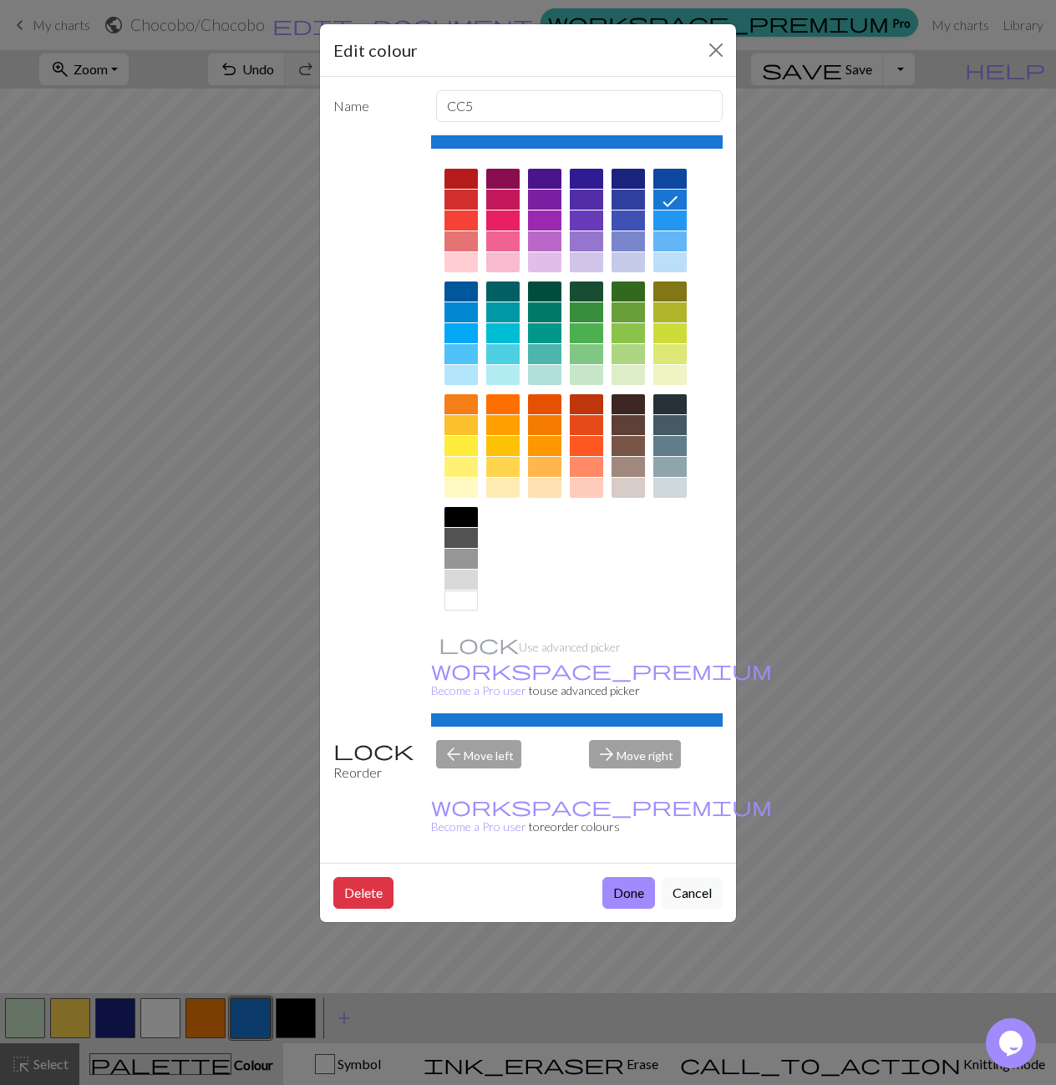
click at [666, 178] on div at bounding box center [669, 179] width 33 height 20
click at [628, 877] on button "Done" at bounding box center [628, 893] width 53 height 32
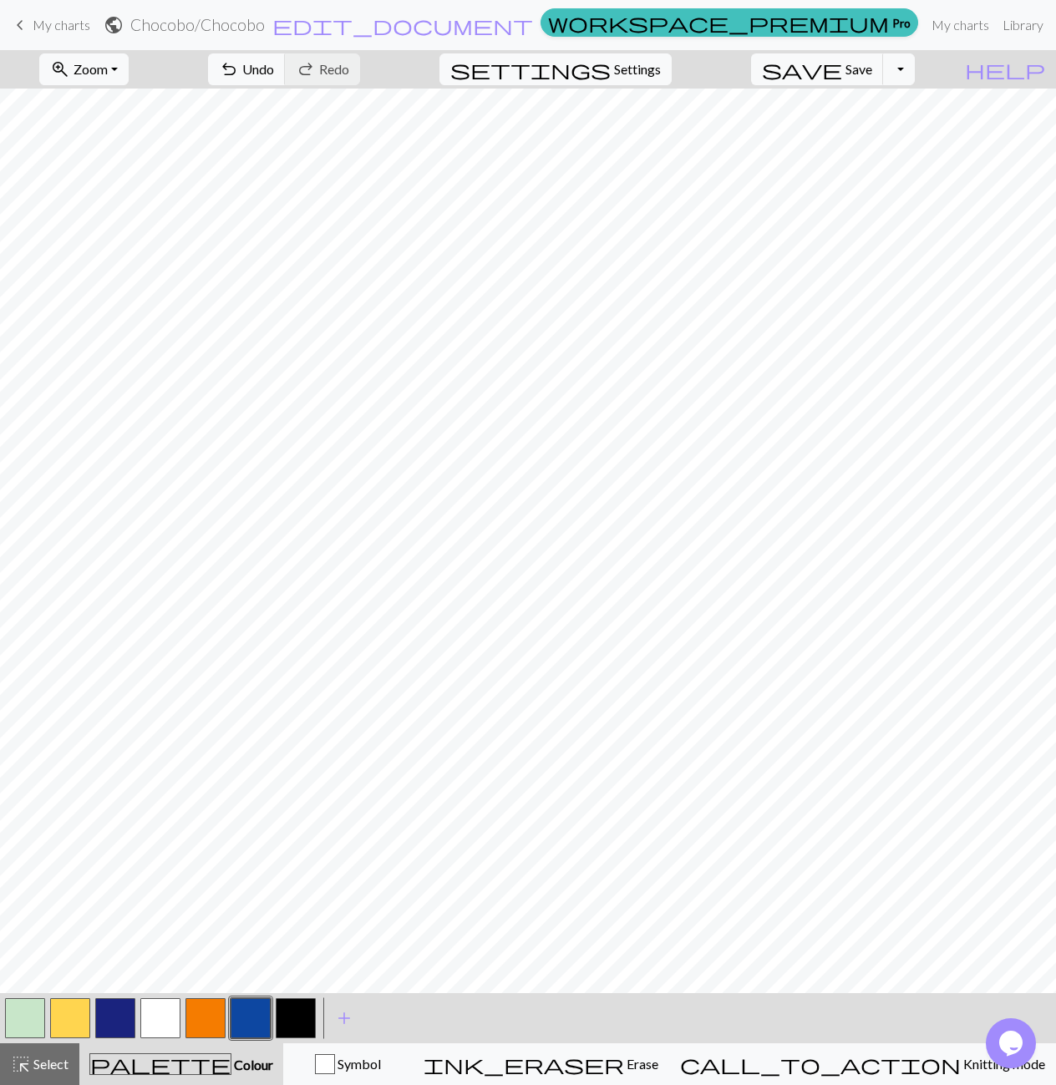
click at [106, 1037] on button "button" at bounding box center [115, 1019] width 40 height 40
click at [109, 1029] on button "button" at bounding box center [115, 1019] width 40 height 40
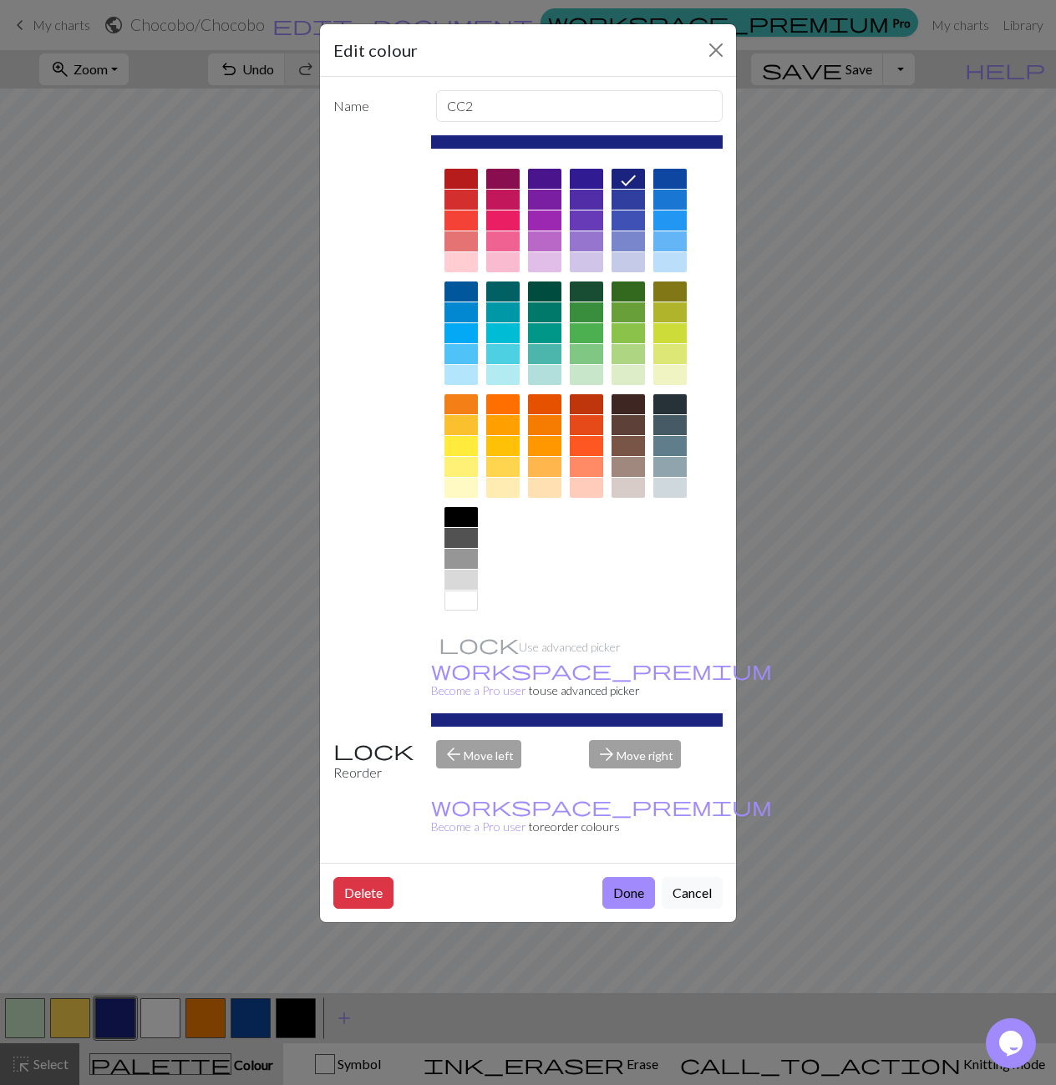
click at [575, 188] on div at bounding box center [586, 179] width 33 height 20
click at [615, 877] on button "Done" at bounding box center [628, 893] width 53 height 32
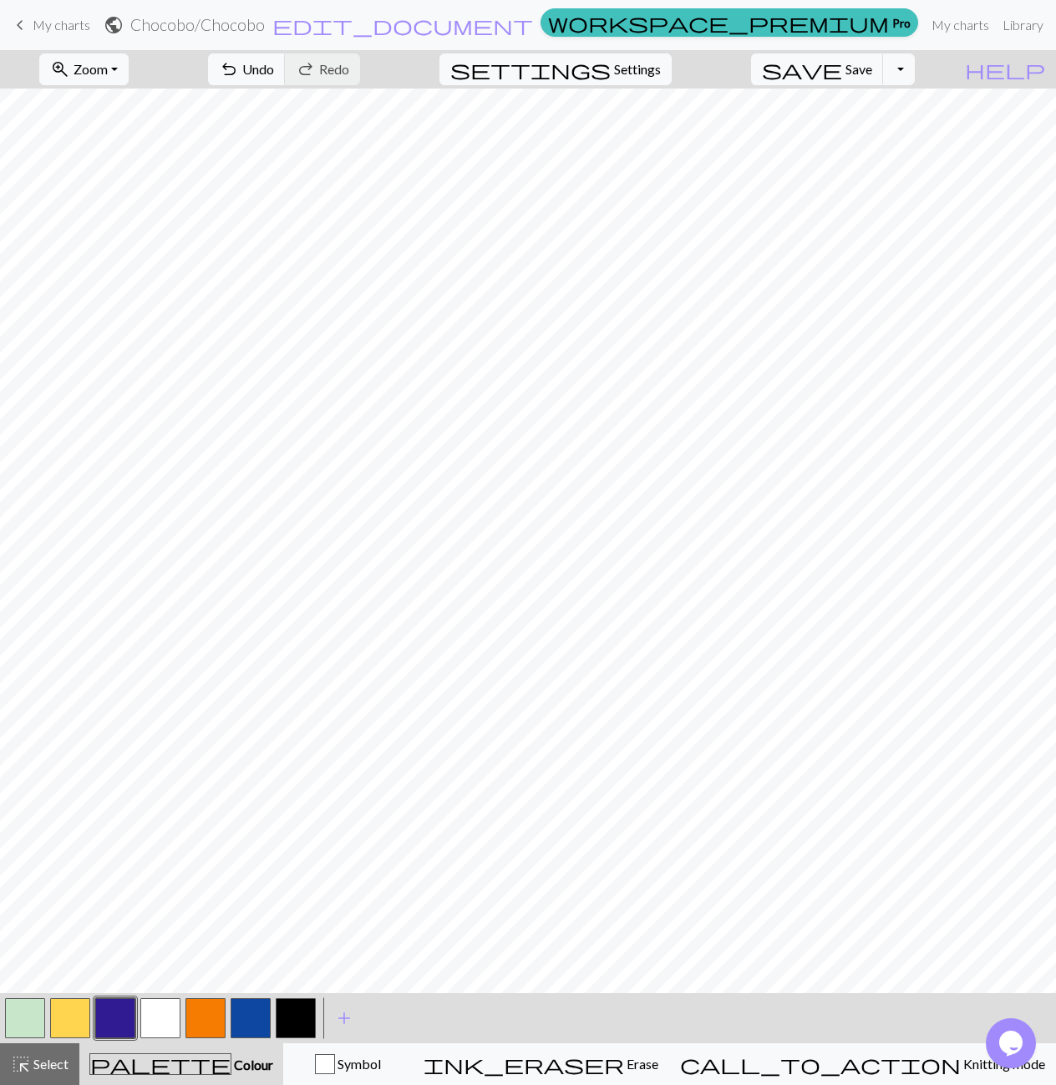
click at [118, 1030] on button "button" at bounding box center [115, 1019] width 40 height 40
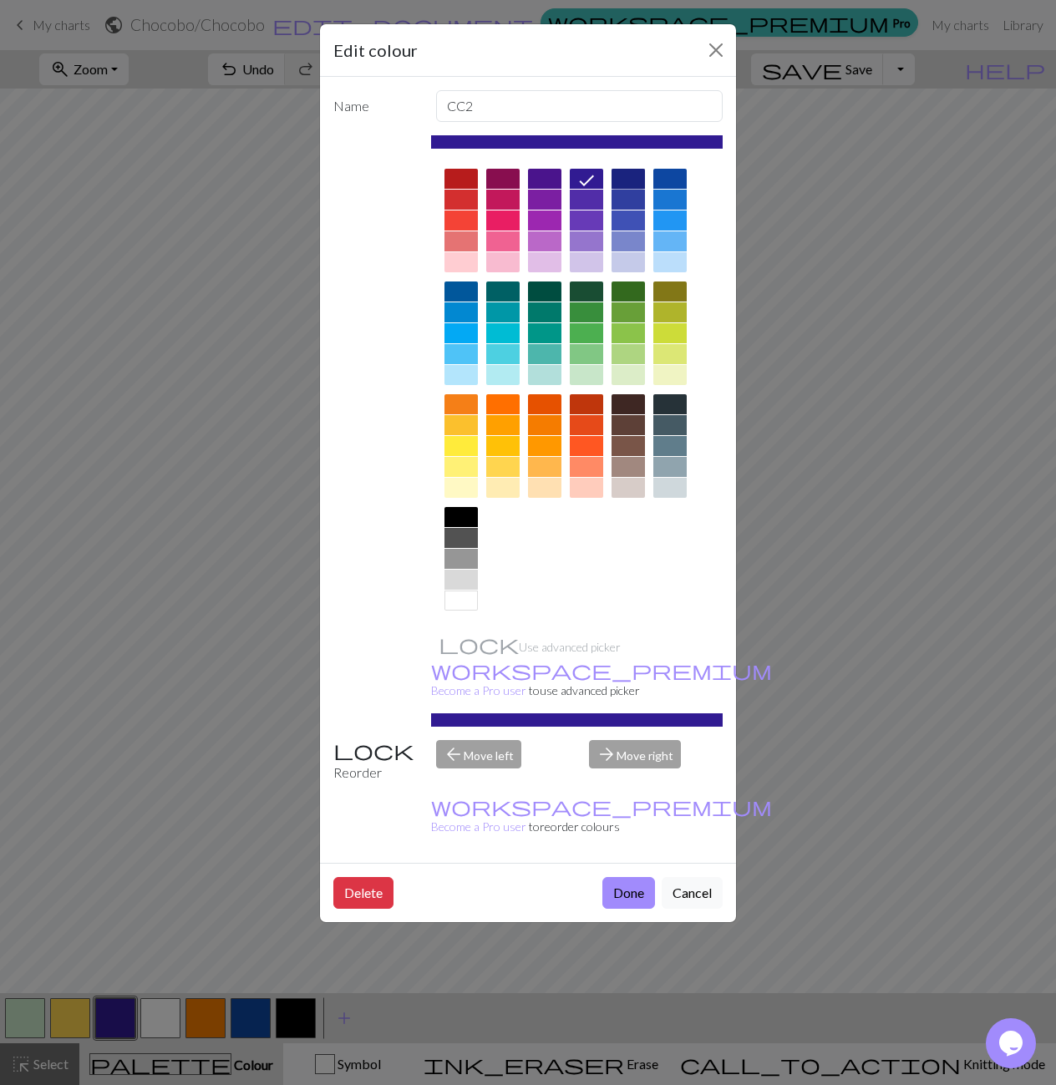
click at [625, 176] on div at bounding box center [628, 179] width 33 height 20
click at [622, 877] on button "Done" at bounding box center [628, 893] width 53 height 32
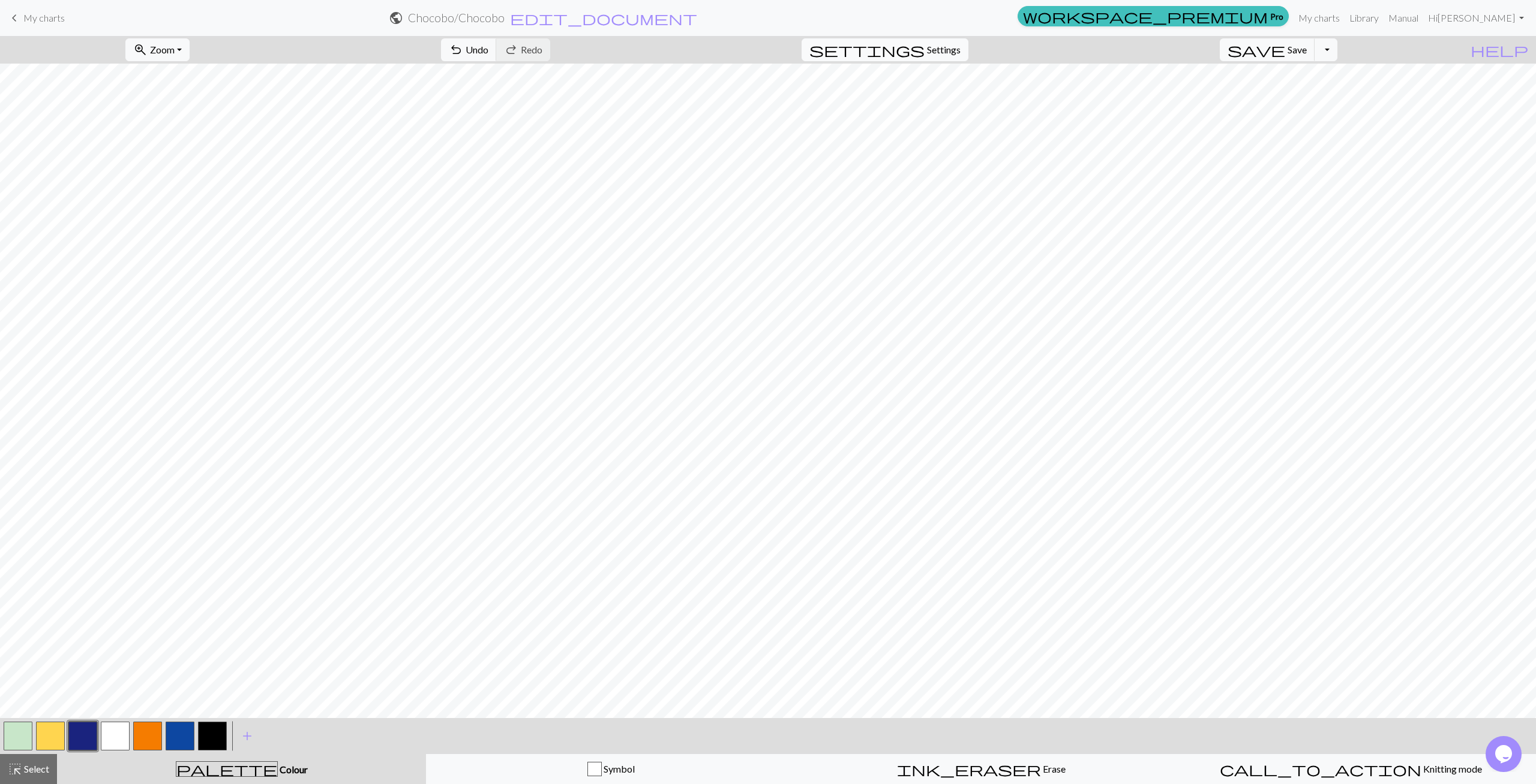
click at [950, 38] on button "settings Settings" at bounding box center [885, 50] width 167 height 23
select select "aran"
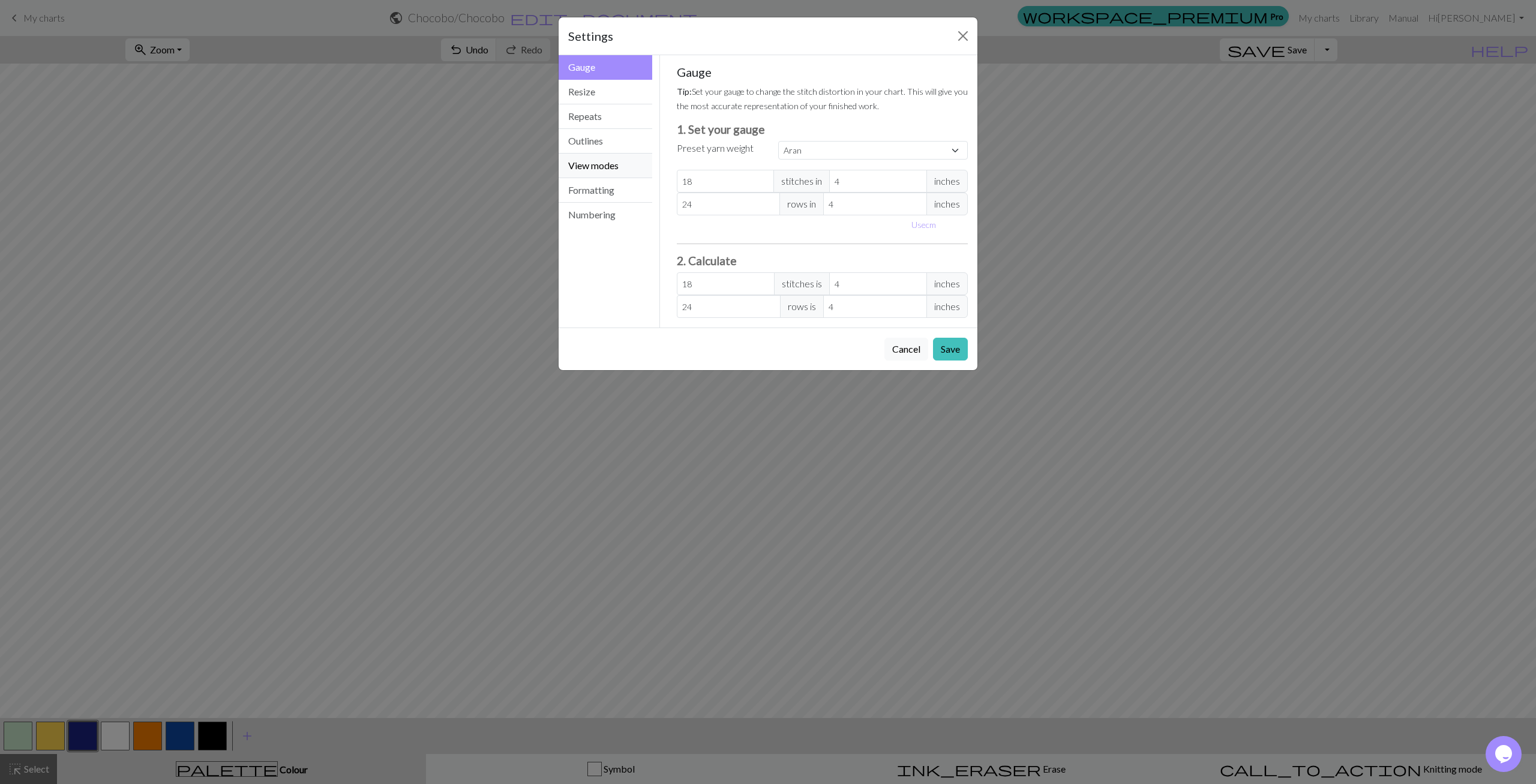
click at [611, 172] on button "View modes" at bounding box center [605, 166] width 93 height 24
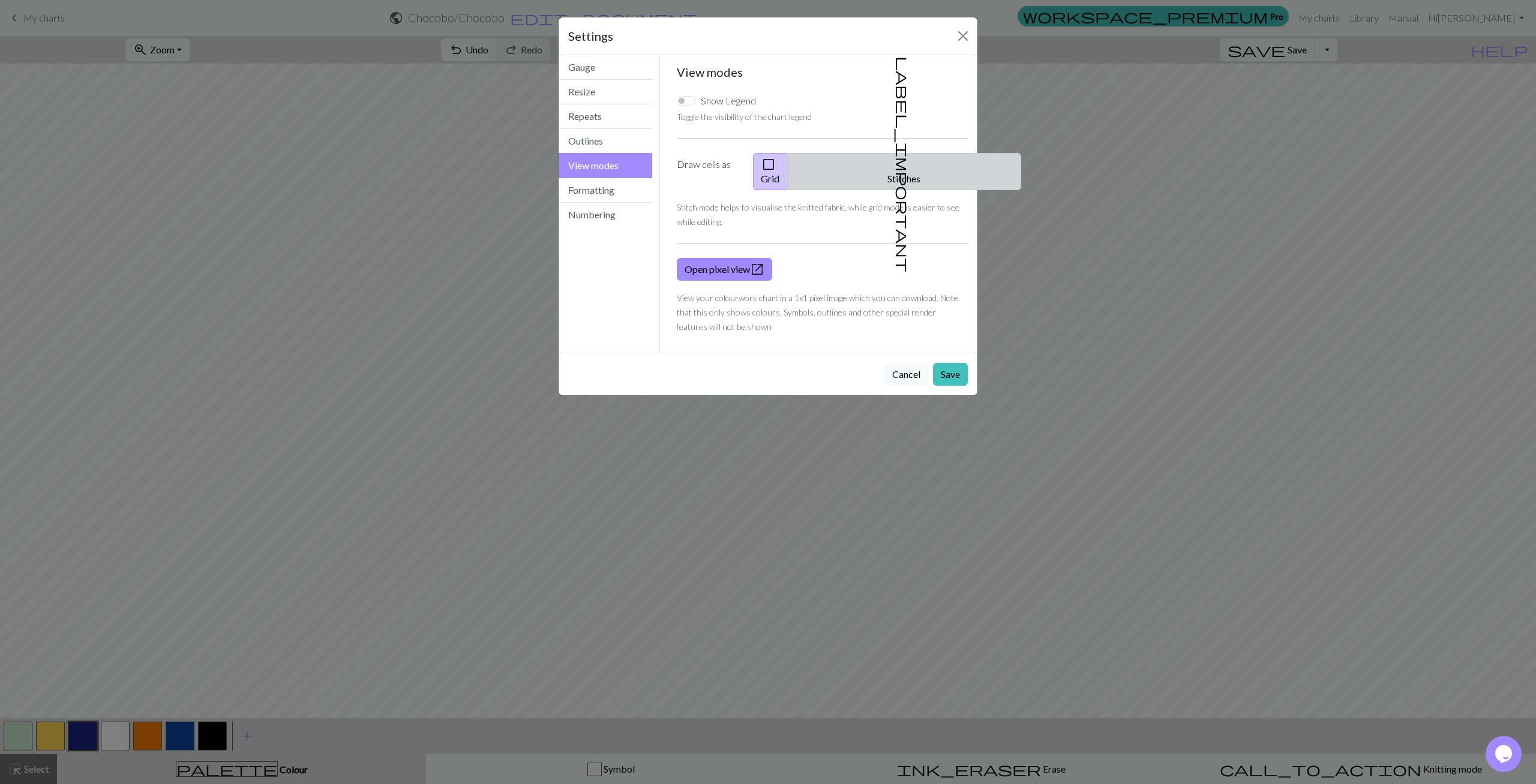
click at [895, 164] on span "label_important" at bounding box center [903, 164] width 17 height 216
click at [951, 363] on button "Save" at bounding box center [950, 375] width 34 height 23
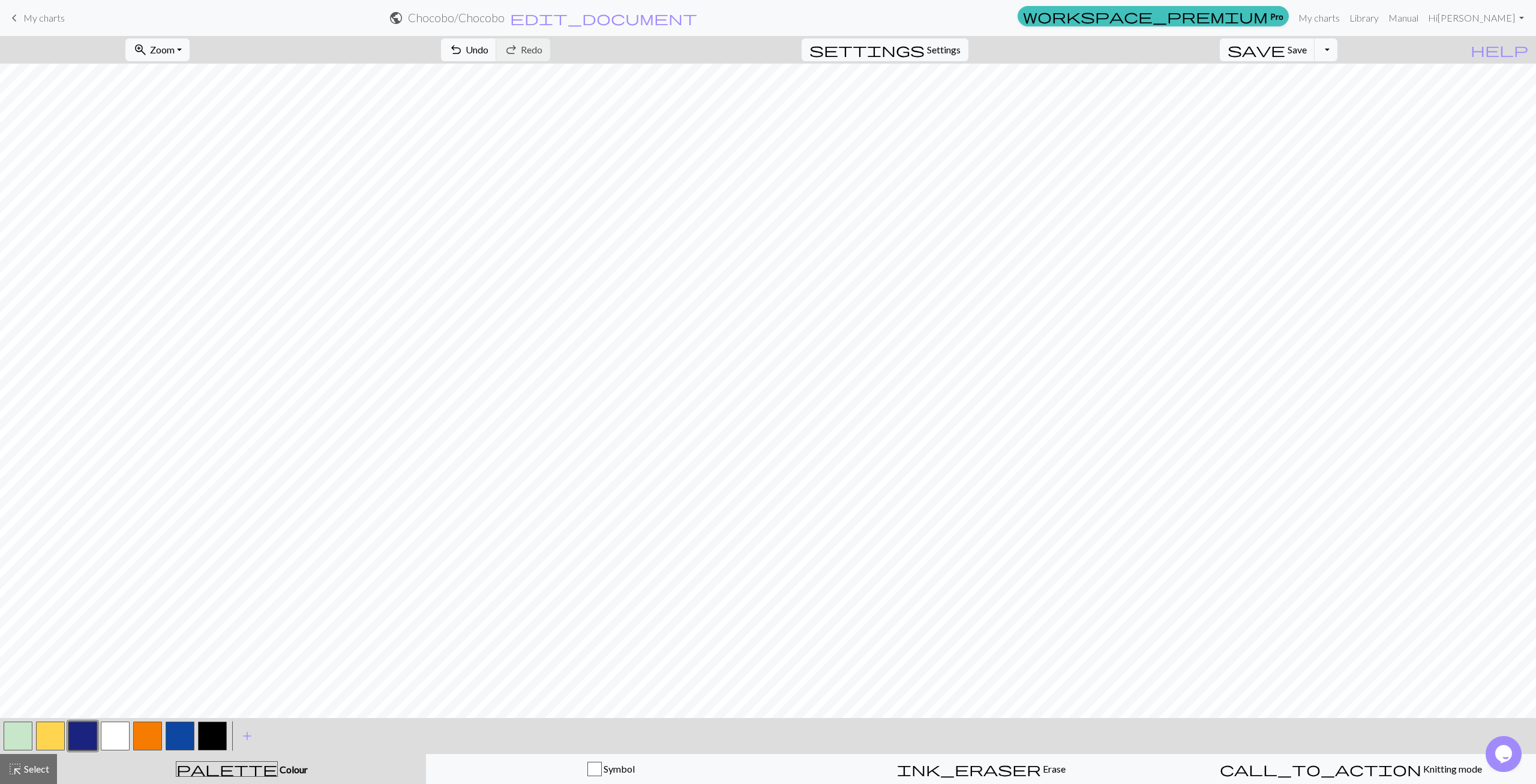
click at [22, 737] on button "button" at bounding box center [18, 736] width 29 height 29
drag, startPoint x: 75, startPoint y: 739, endPoint x: 103, endPoint y: 719, distance: 34.4
click at [77, 738] on button "button" at bounding box center [83, 736] width 29 height 29
click at [55, 735] on button "button" at bounding box center [50, 736] width 29 height 29
click at [78, 744] on button "button" at bounding box center [83, 736] width 29 height 29
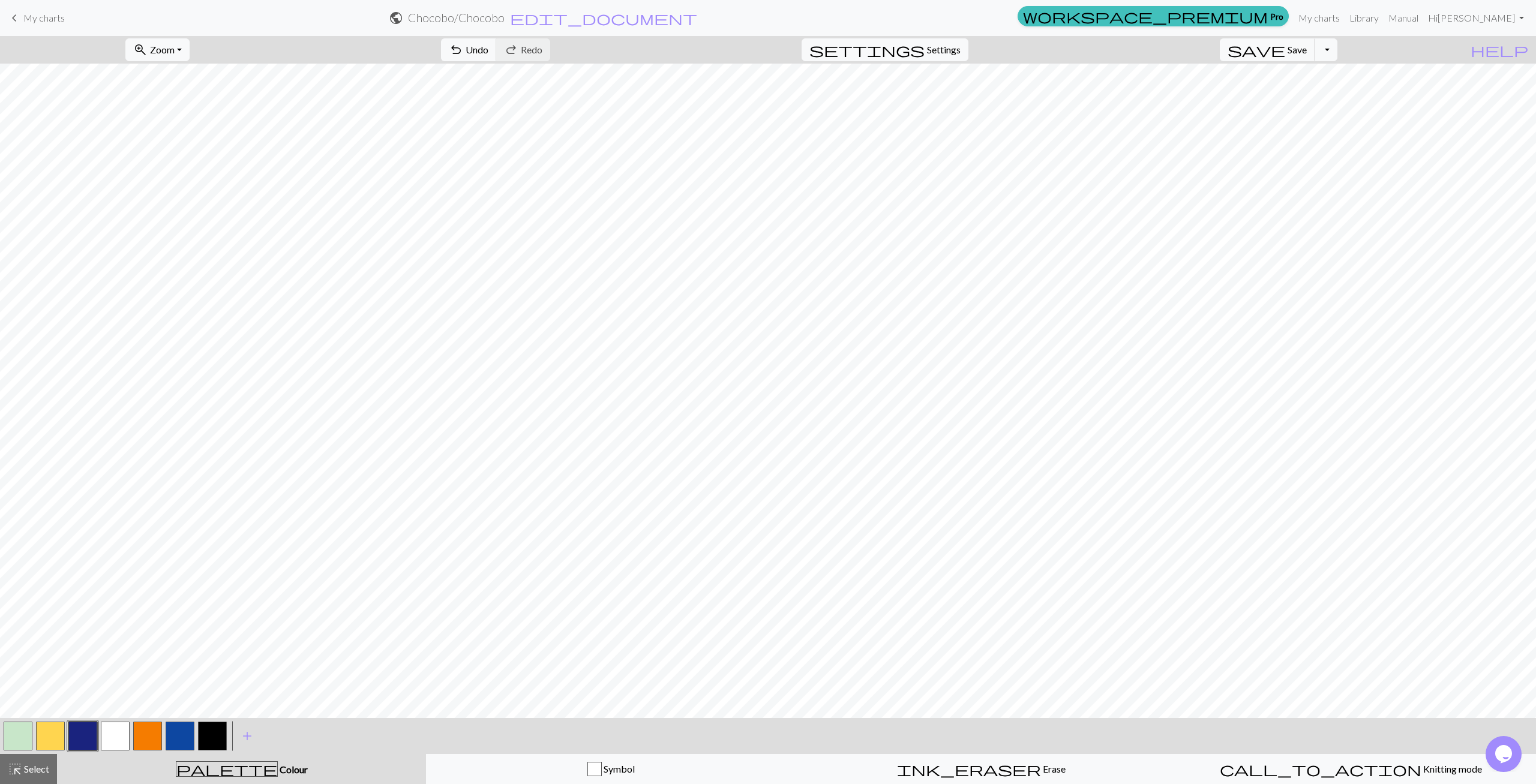
click at [111, 734] on button "button" at bounding box center [115, 736] width 29 height 29
click at [188, 728] on button "button" at bounding box center [180, 736] width 29 height 29
drag, startPoint x: 118, startPoint y: 736, endPoint x: 126, endPoint y: 721, distance: 17.0
click at [118, 733] on button "button" at bounding box center [115, 736] width 29 height 29
click at [221, 736] on button "button" at bounding box center [213, 736] width 29 height 29
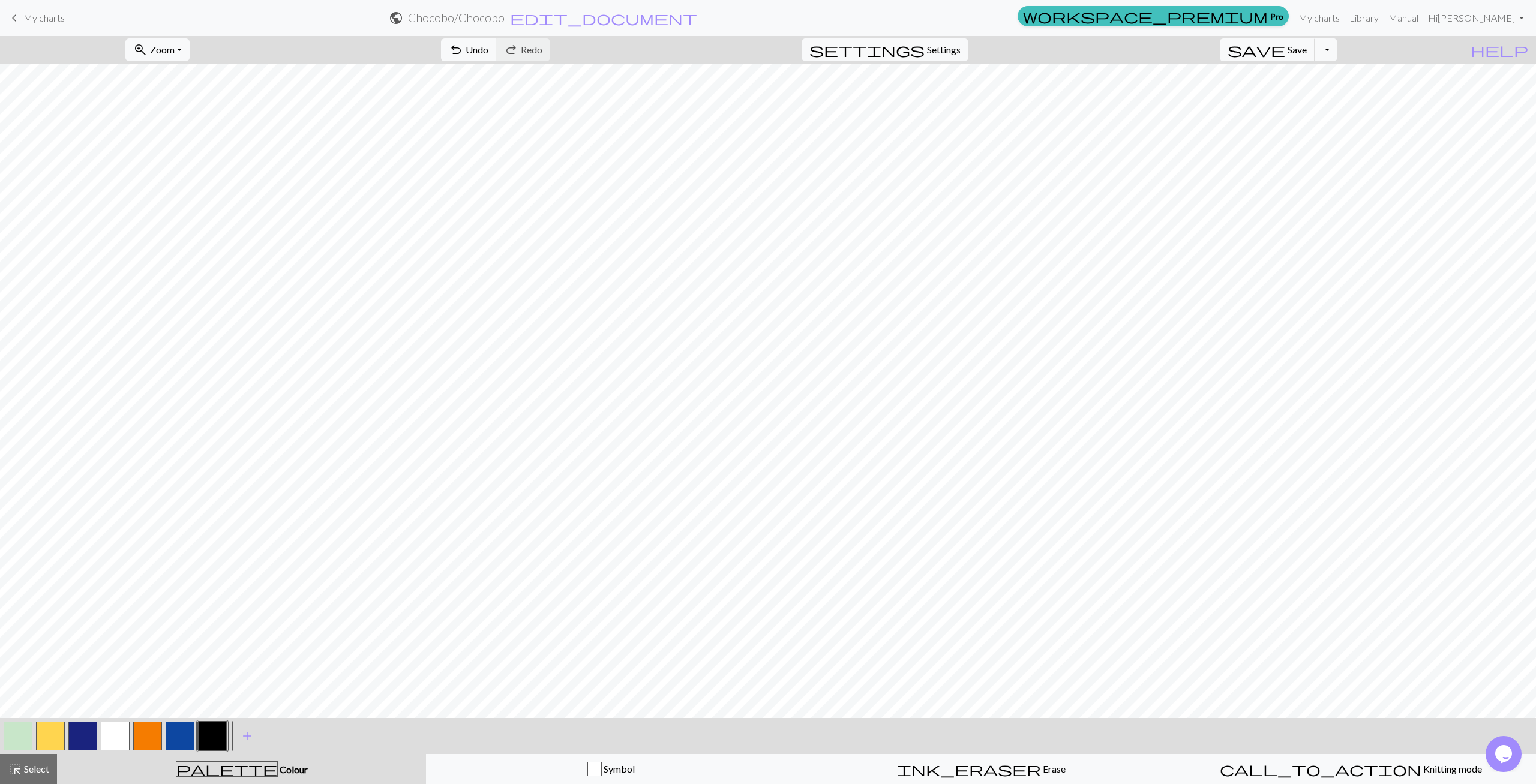
click at [210, 729] on button "button" at bounding box center [213, 736] width 29 height 29
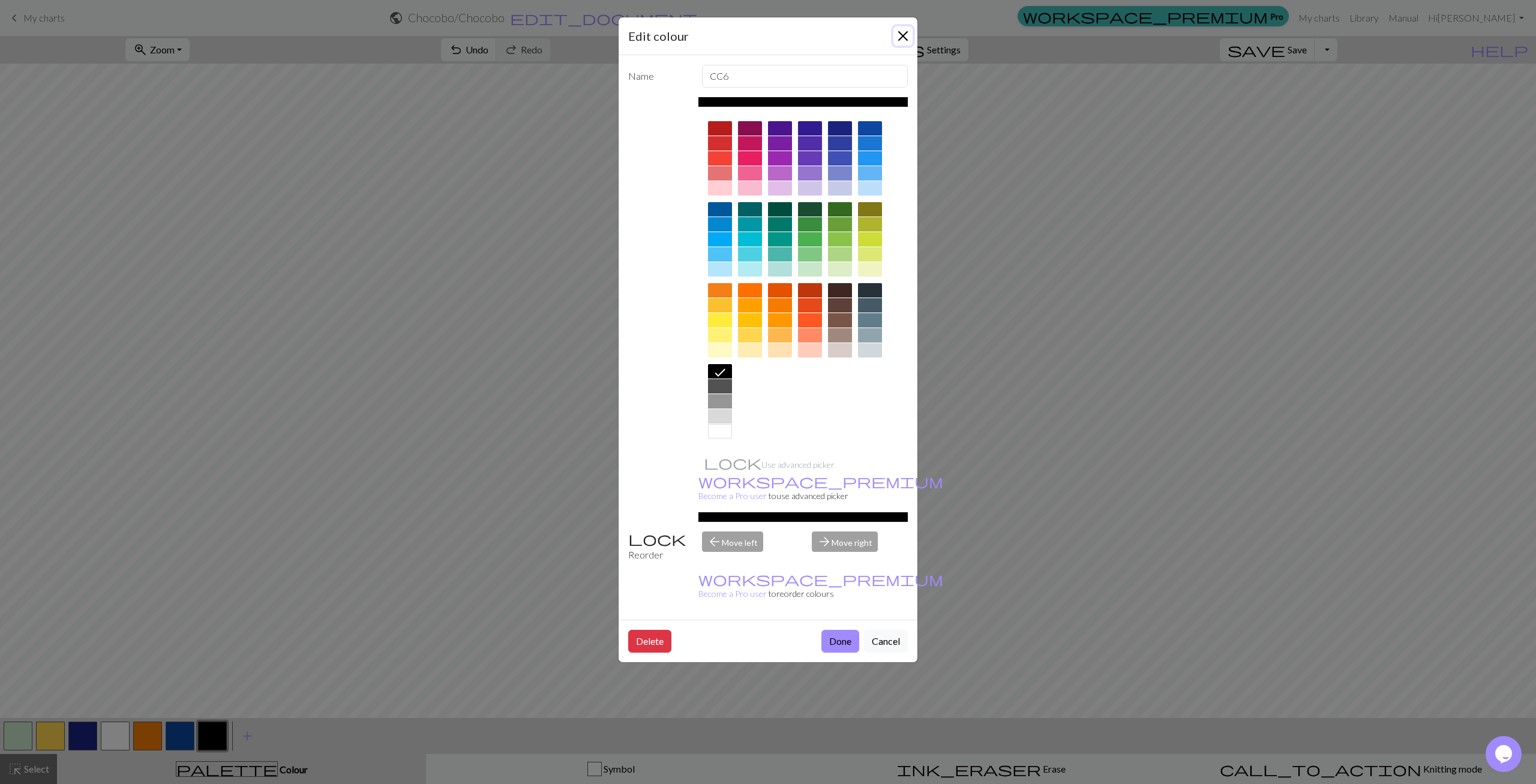
click at [908, 33] on button "Close" at bounding box center [903, 36] width 19 height 19
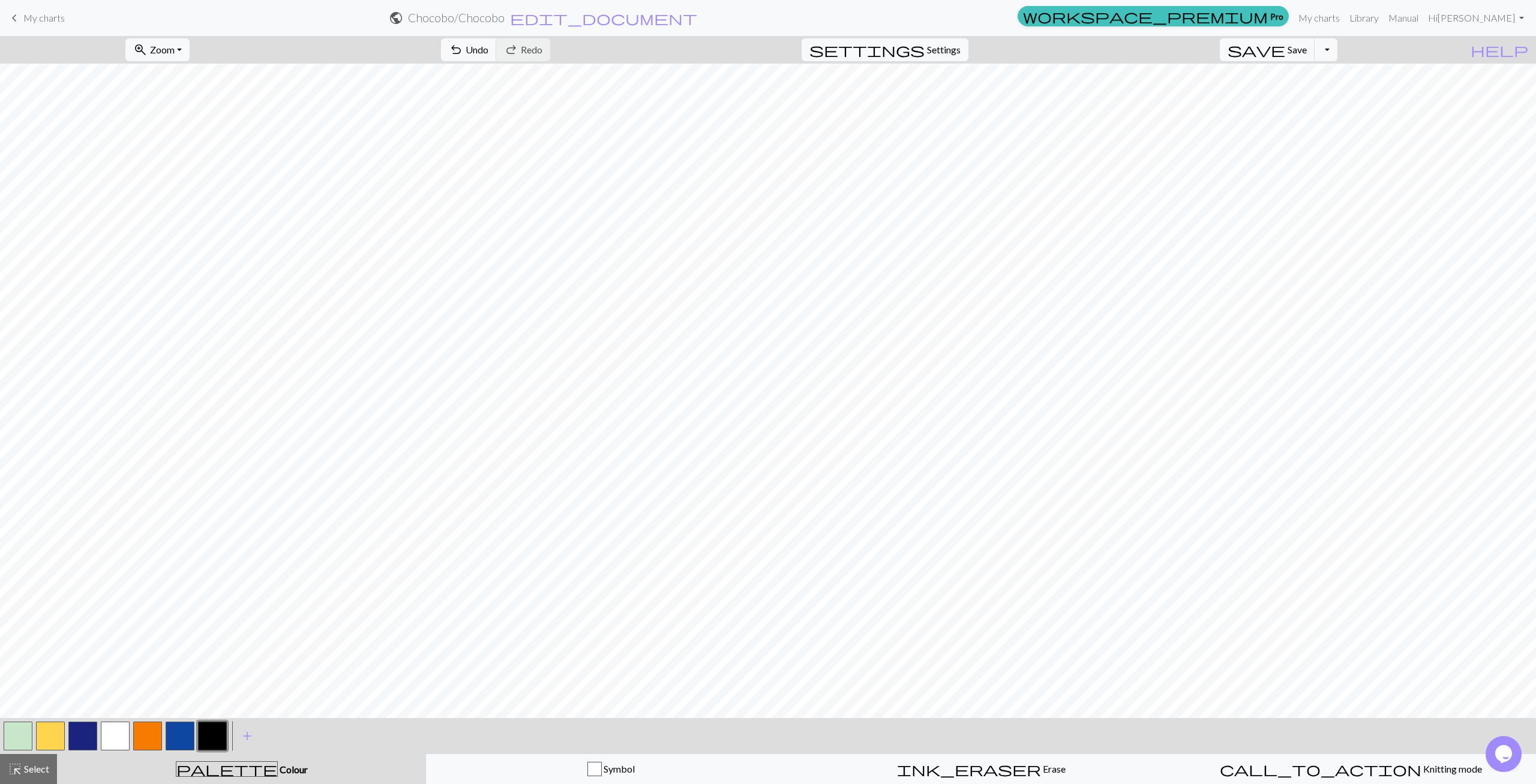
drag, startPoint x: 144, startPoint y: 735, endPoint x: 162, endPoint y: 718, distance: 24.8
click at [146, 734] on button "button" at bounding box center [148, 736] width 29 height 29
click at [63, 735] on button "button" at bounding box center [50, 736] width 29 height 29
drag, startPoint x: 118, startPoint y: 735, endPoint x: 129, endPoint y: 721, distance: 17.8
click at [118, 733] on button "button" at bounding box center [115, 736] width 29 height 29
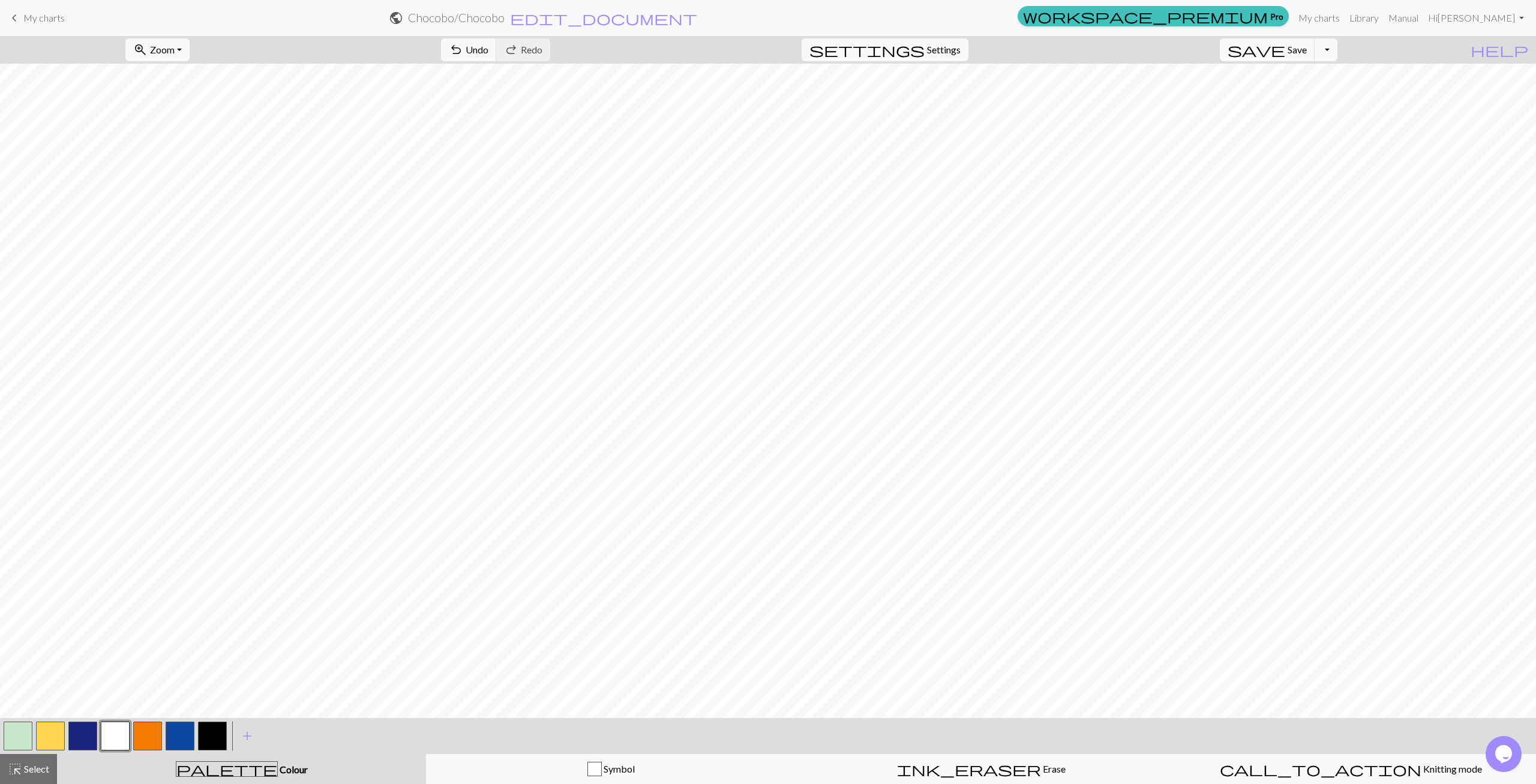
drag, startPoint x: 182, startPoint y: 731, endPoint x: 191, endPoint y: 720, distance: 14.2
click at [185, 727] on button "button" at bounding box center [180, 736] width 29 height 29
click at [53, 734] on button "button" at bounding box center [50, 736] width 29 height 29
click at [192, 732] on button "button" at bounding box center [180, 736] width 29 height 29
drag, startPoint x: 118, startPoint y: 736, endPoint x: 141, endPoint y: 719, distance: 28.6
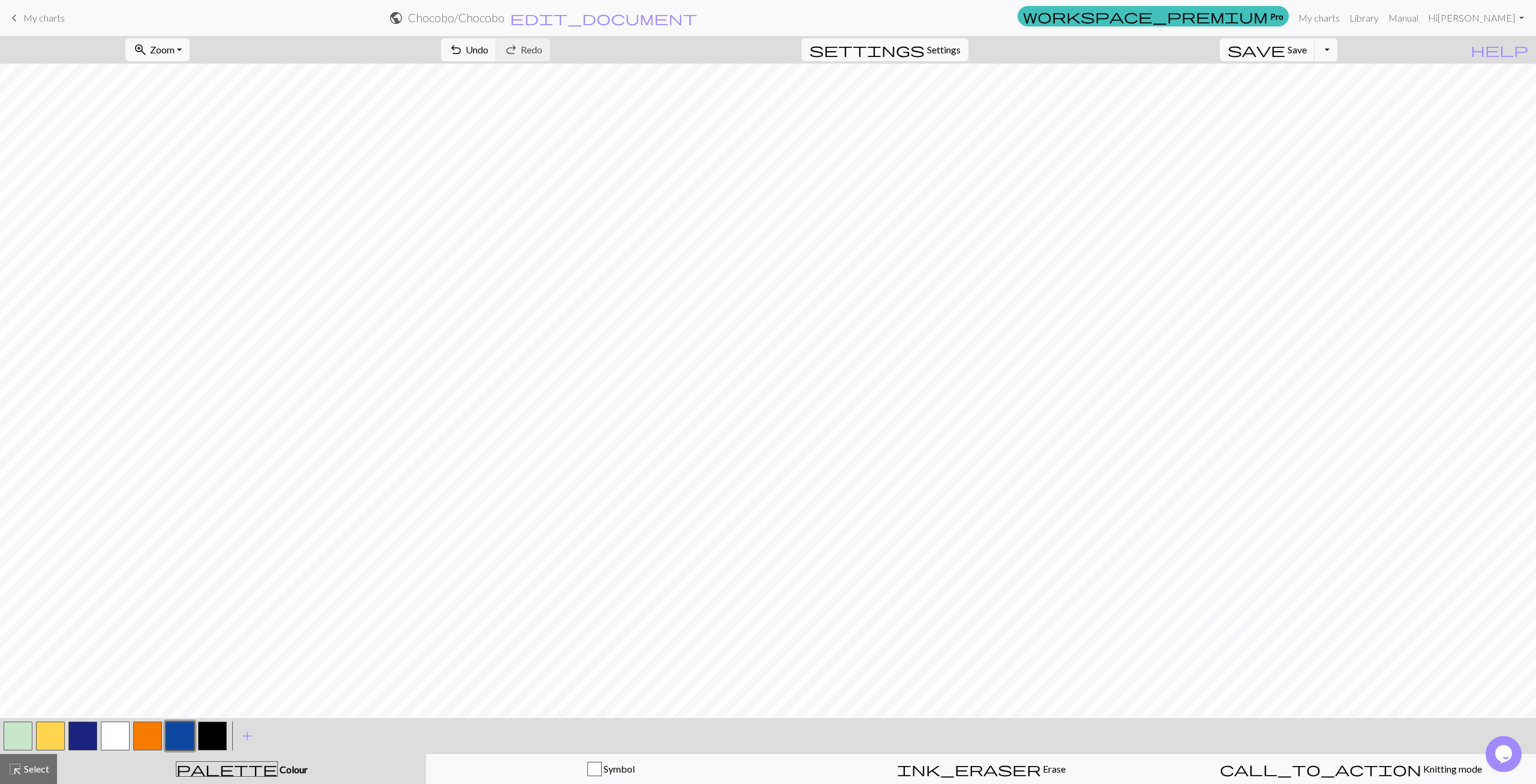
click at [118, 735] on button "button" at bounding box center [115, 736] width 29 height 29
drag, startPoint x: 57, startPoint y: 737, endPoint x: 80, endPoint y: 719, distance: 29.2
click at [58, 737] on button "button" at bounding box center [50, 736] width 29 height 29
click at [114, 735] on button "button" at bounding box center [115, 736] width 29 height 29
drag, startPoint x: 57, startPoint y: 740, endPoint x: 78, endPoint y: 718, distance: 30.4
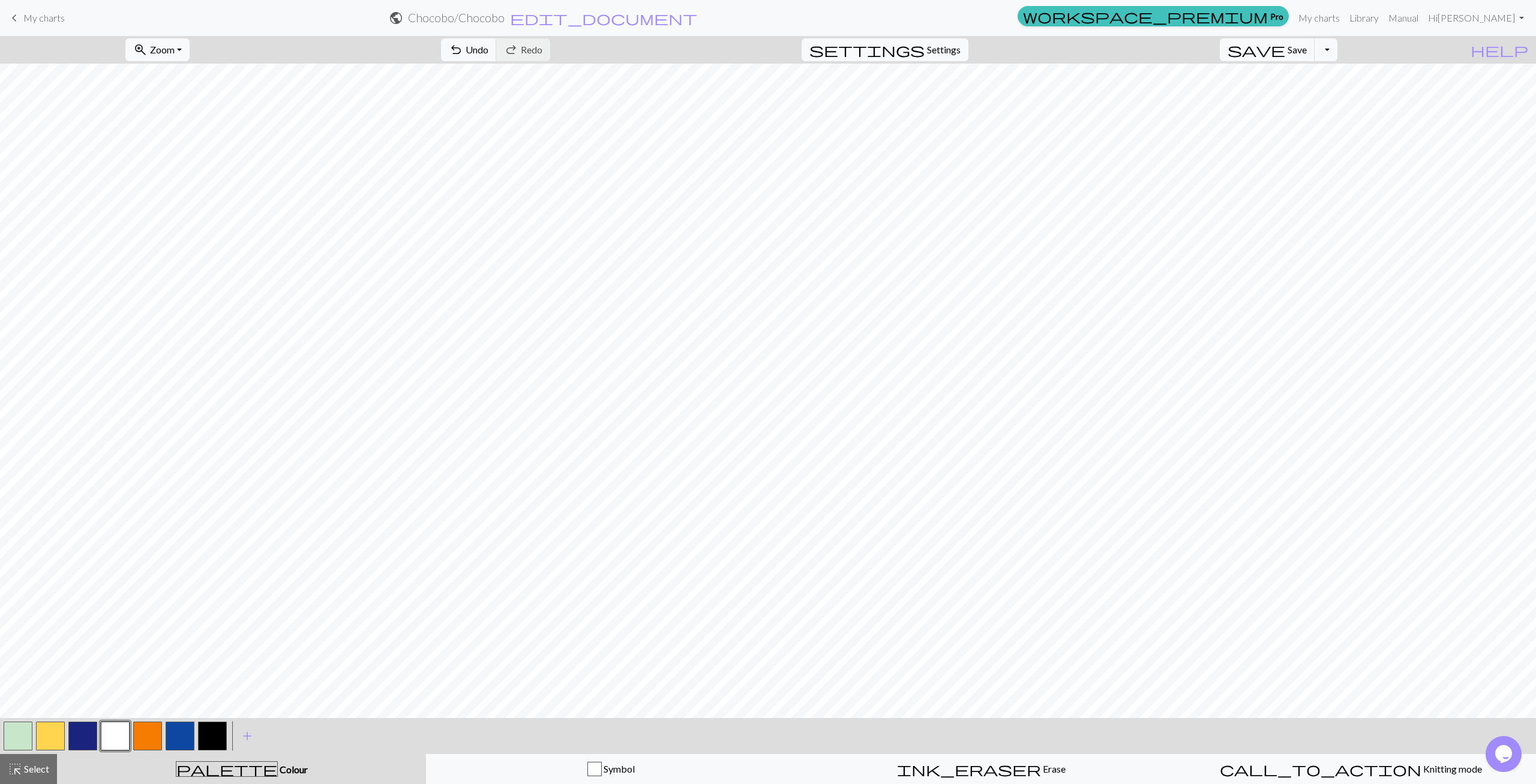
click at [57, 739] on button "button" at bounding box center [50, 736] width 29 height 29
drag, startPoint x: 152, startPoint y: 735, endPoint x: 166, endPoint y: 721, distance: 19.8
click at [152, 736] on button "button" at bounding box center [148, 736] width 29 height 29
drag, startPoint x: 57, startPoint y: 738, endPoint x: 62, endPoint y: 729, distance: 10.3
click at [59, 733] on button "button" at bounding box center [50, 736] width 29 height 29
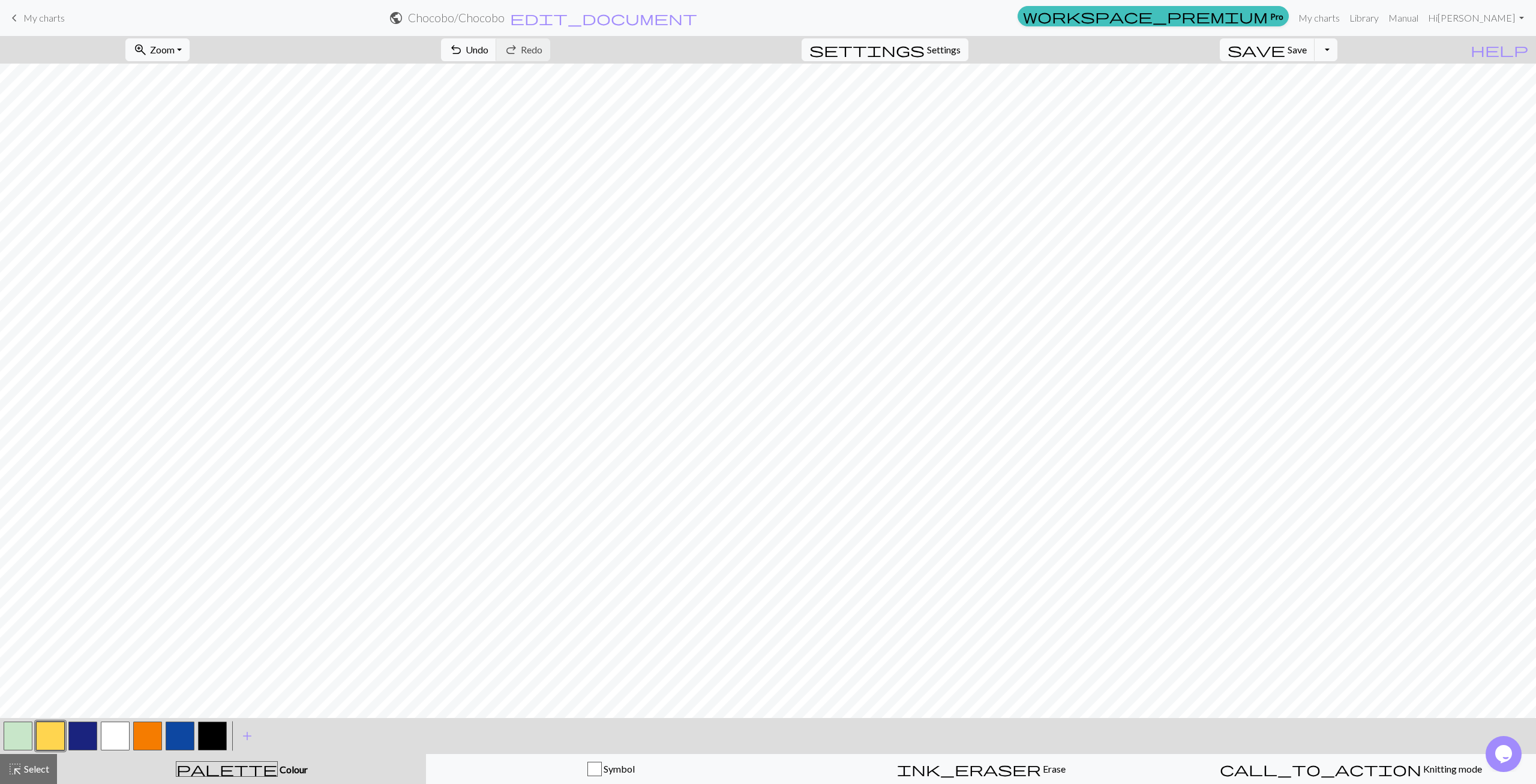
click at [115, 739] on button "button" at bounding box center [115, 736] width 29 height 29
click at [177, 732] on button "button" at bounding box center [180, 736] width 29 height 29
drag, startPoint x: 208, startPoint y: 742, endPoint x: 230, endPoint y: 718, distance: 32.6
click at [214, 732] on button "button" at bounding box center [213, 736] width 29 height 29
click at [106, 737] on button "button" at bounding box center [115, 736] width 29 height 29
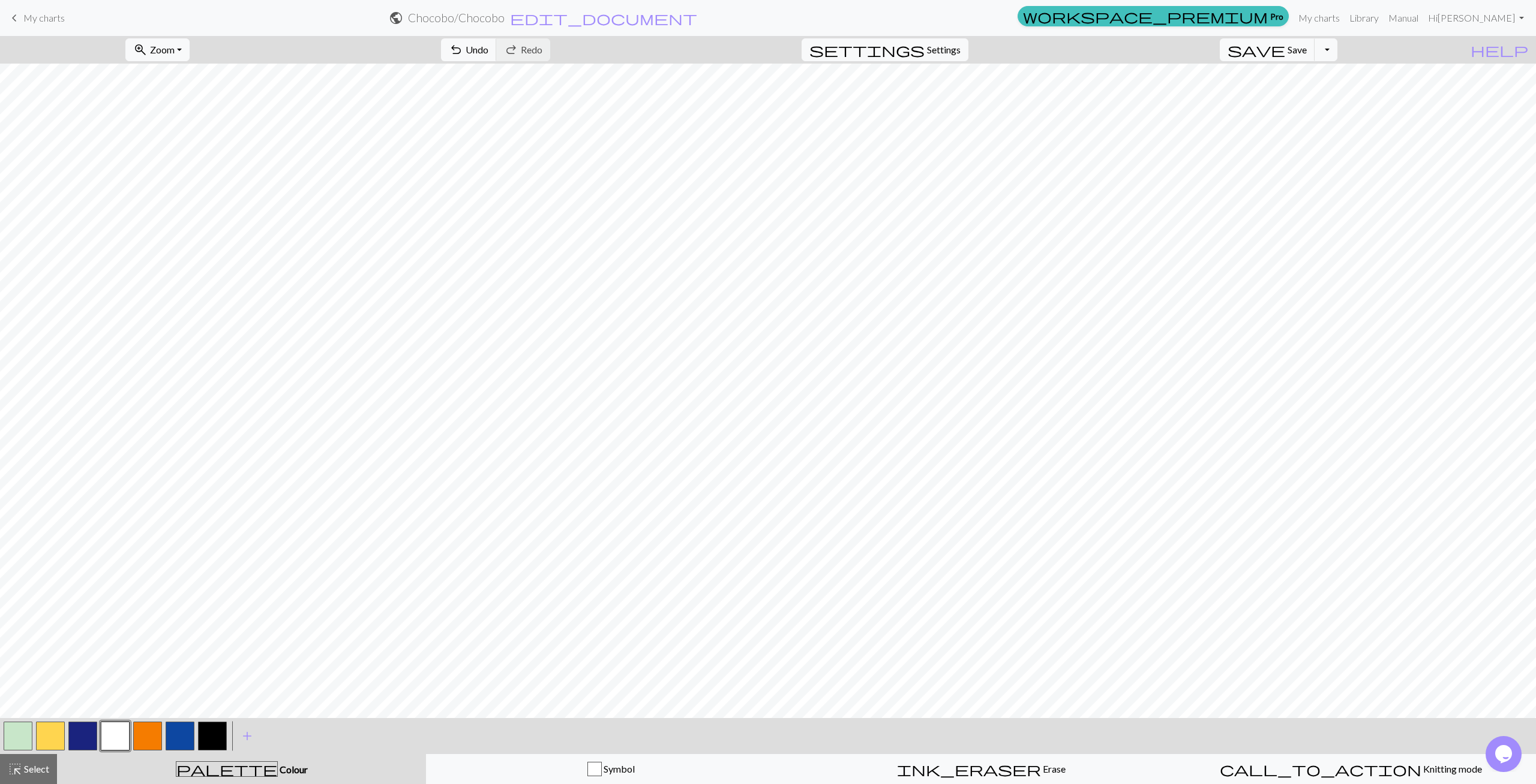
drag, startPoint x: 177, startPoint y: 739, endPoint x: 190, endPoint y: 720, distance: 23.0
click at [180, 733] on button "button" at bounding box center [180, 736] width 29 height 29
drag, startPoint x: 204, startPoint y: 737, endPoint x: 218, endPoint y: 722, distance: 20.5
click at [205, 737] on button "button" at bounding box center [213, 736] width 29 height 29
click at [120, 734] on button "button" at bounding box center [115, 736] width 29 height 29
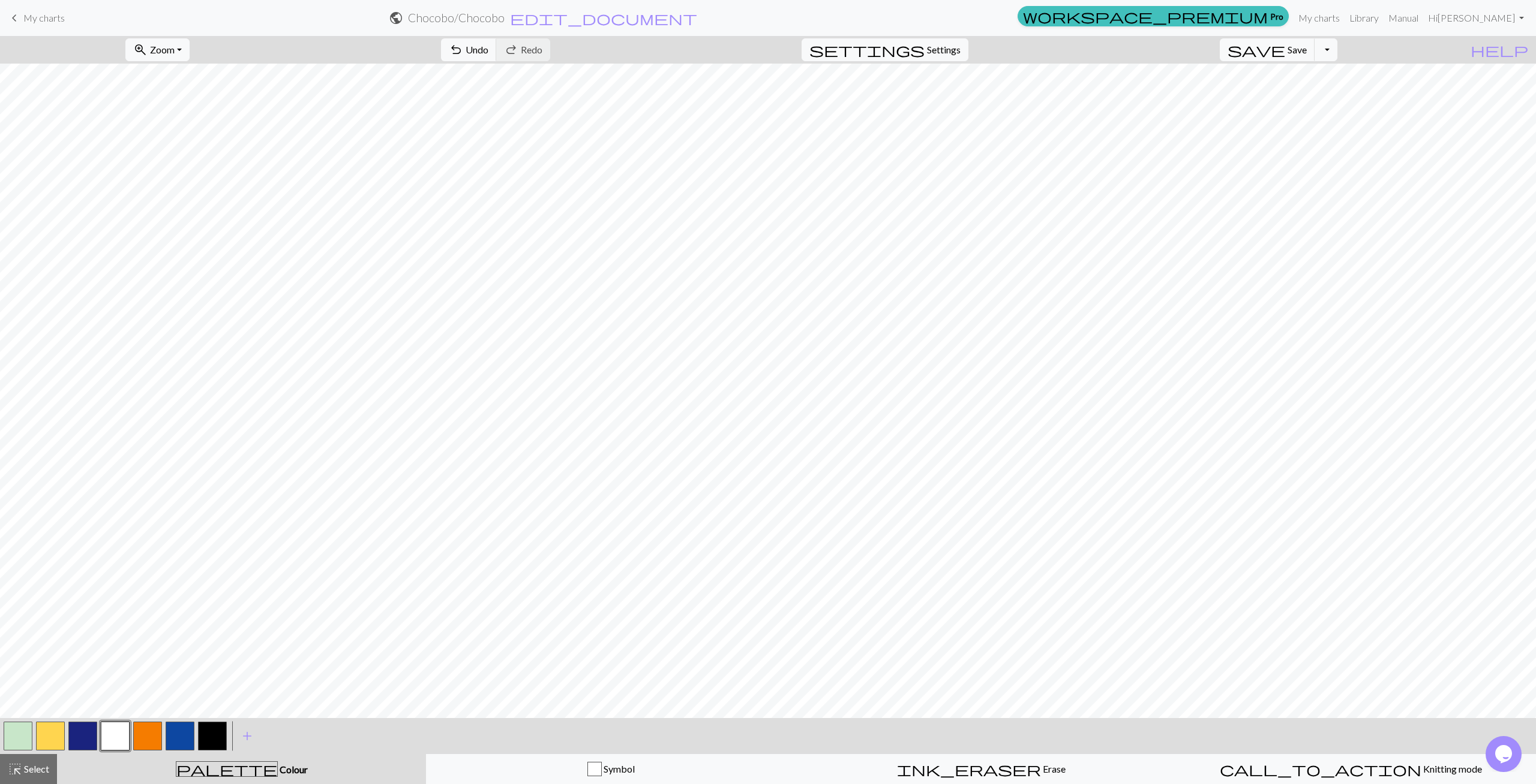
drag, startPoint x: 51, startPoint y: 732, endPoint x: 63, endPoint y: 721, distance: 16.3
click at [51, 732] on button "button" at bounding box center [50, 736] width 29 height 29
click at [87, 738] on button "button" at bounding box center [83, 736] width 29 height 29
click at [31, 729] on button "button" at bounding box center [18, 736] width 29 height 29
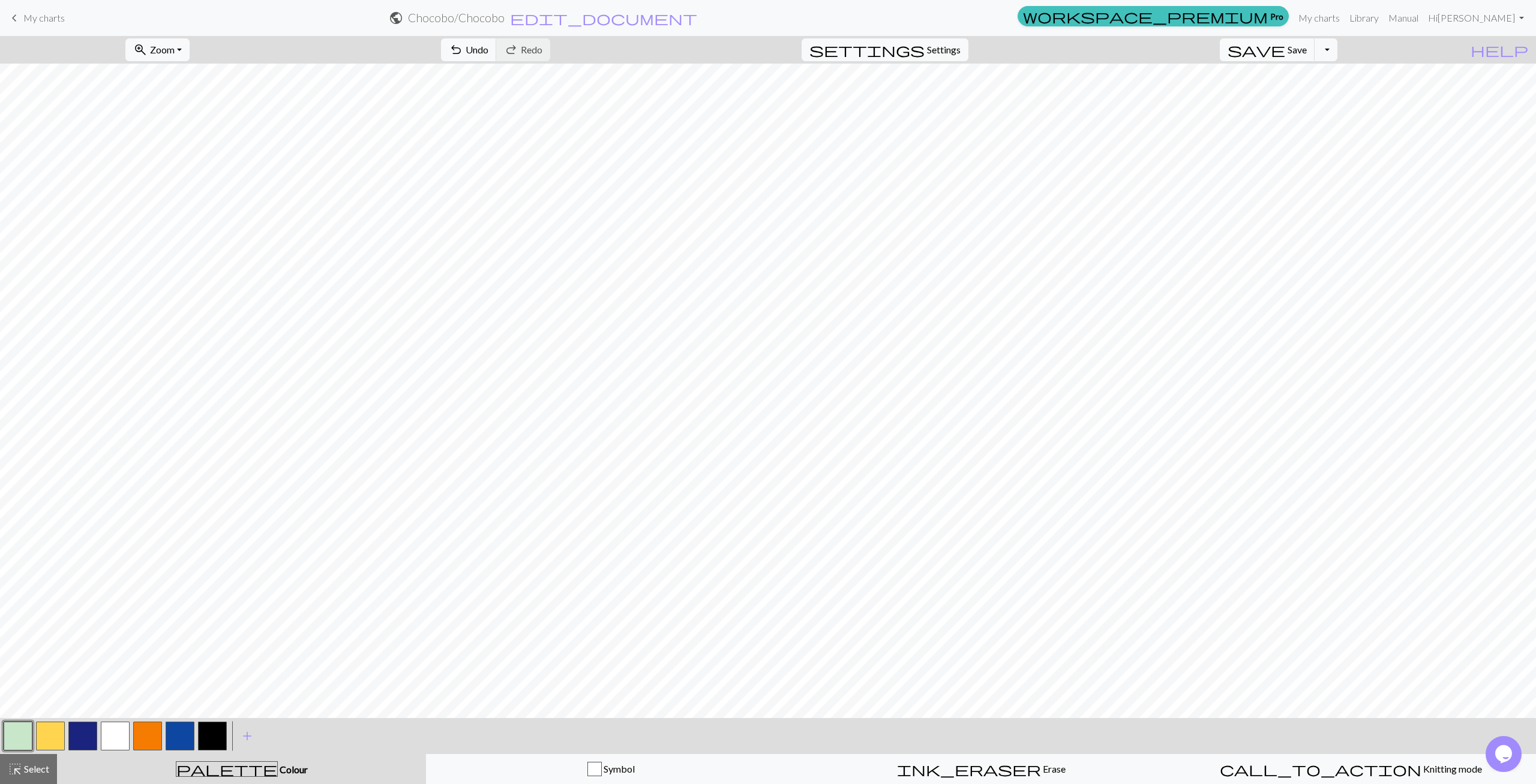
drag, startPoint x: 88, startPoint y: 739, endPoint x: 119, endPoint y: 722, distance: 35.4
click at [88, 739] on button "button" at bounding box center [83, 736] width 29 height 29
click at [80, 739] on button "button" at bounding box center [83, 736] width 29 height 29
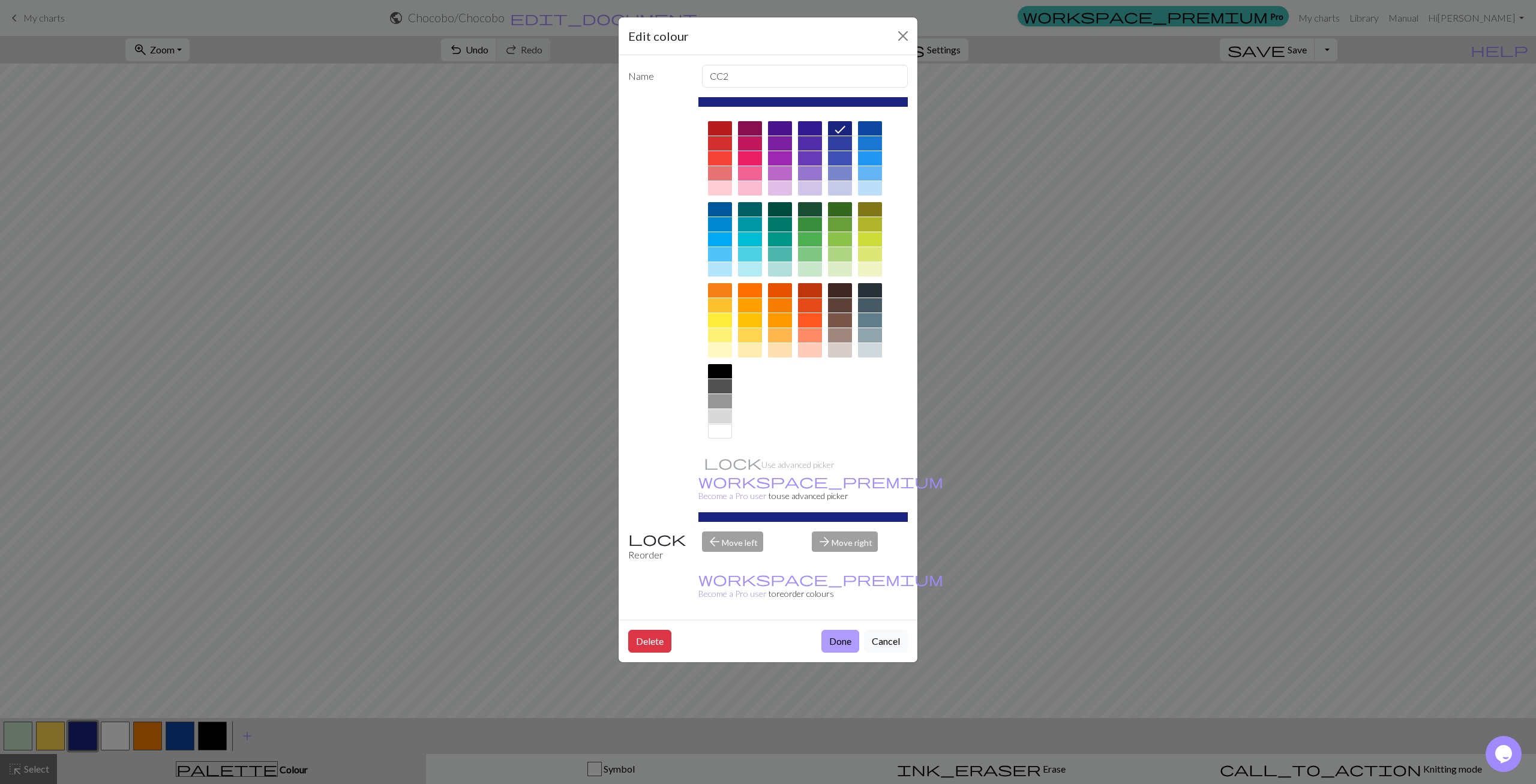
click at [850, 630] on button "Done" at bounding box center [840, 641] width 38 height 23
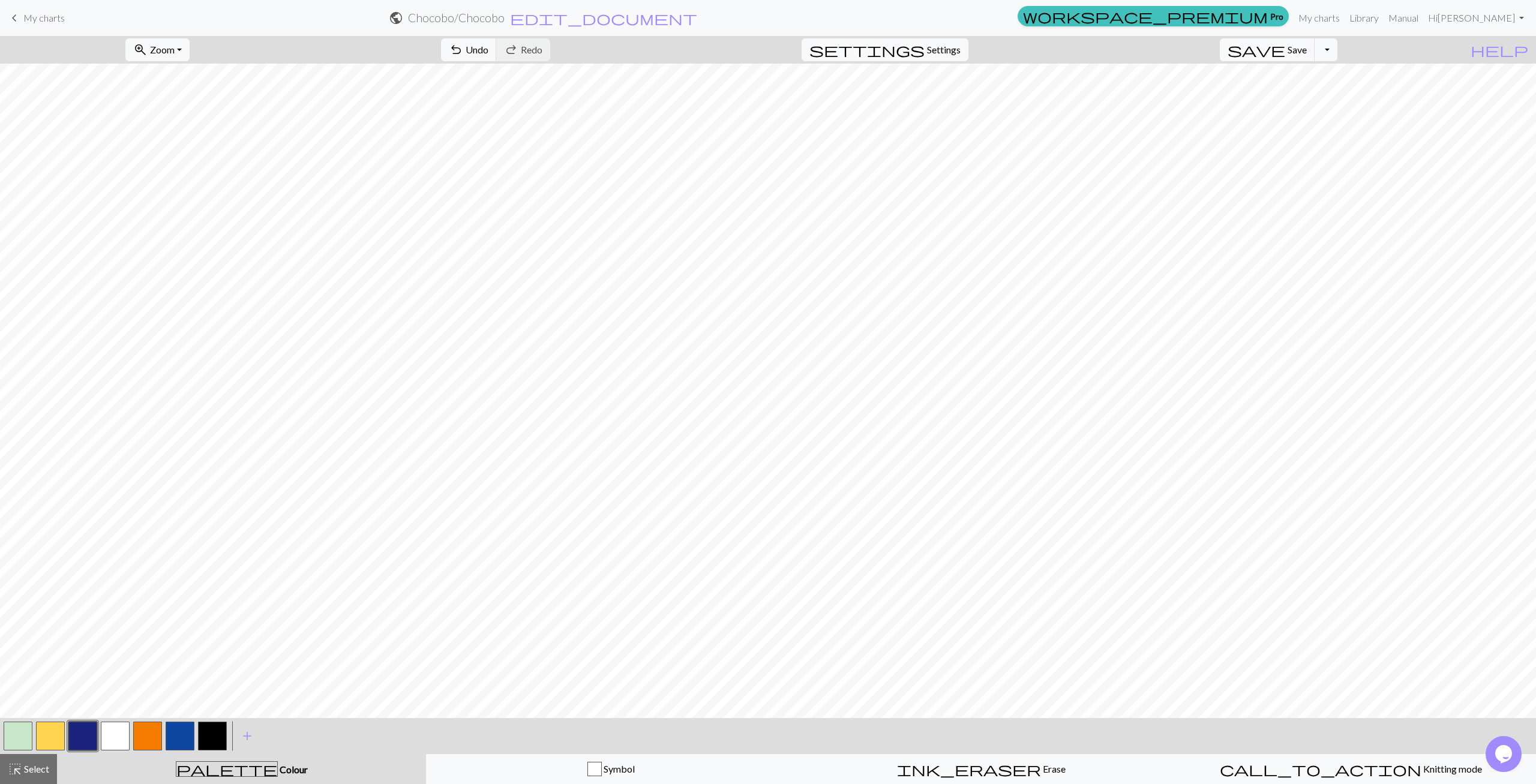
drag, startPoint x: 159, startPoint y: 734, endPoint x: 185, endPoint y: 720, distance: 29.5
click at [162, 732] on button "button" at bounding box center [148, 736] width 29 height 29
click at [173, 734] on button "button" at bounding box center [180, 736] width 29 height 29
click at [70, 734] on button "button" at bounding box center [83, 736] width 29 height 29
click at [27, 745] on button "button" at bounding box center [18, 736] width 29 height 29
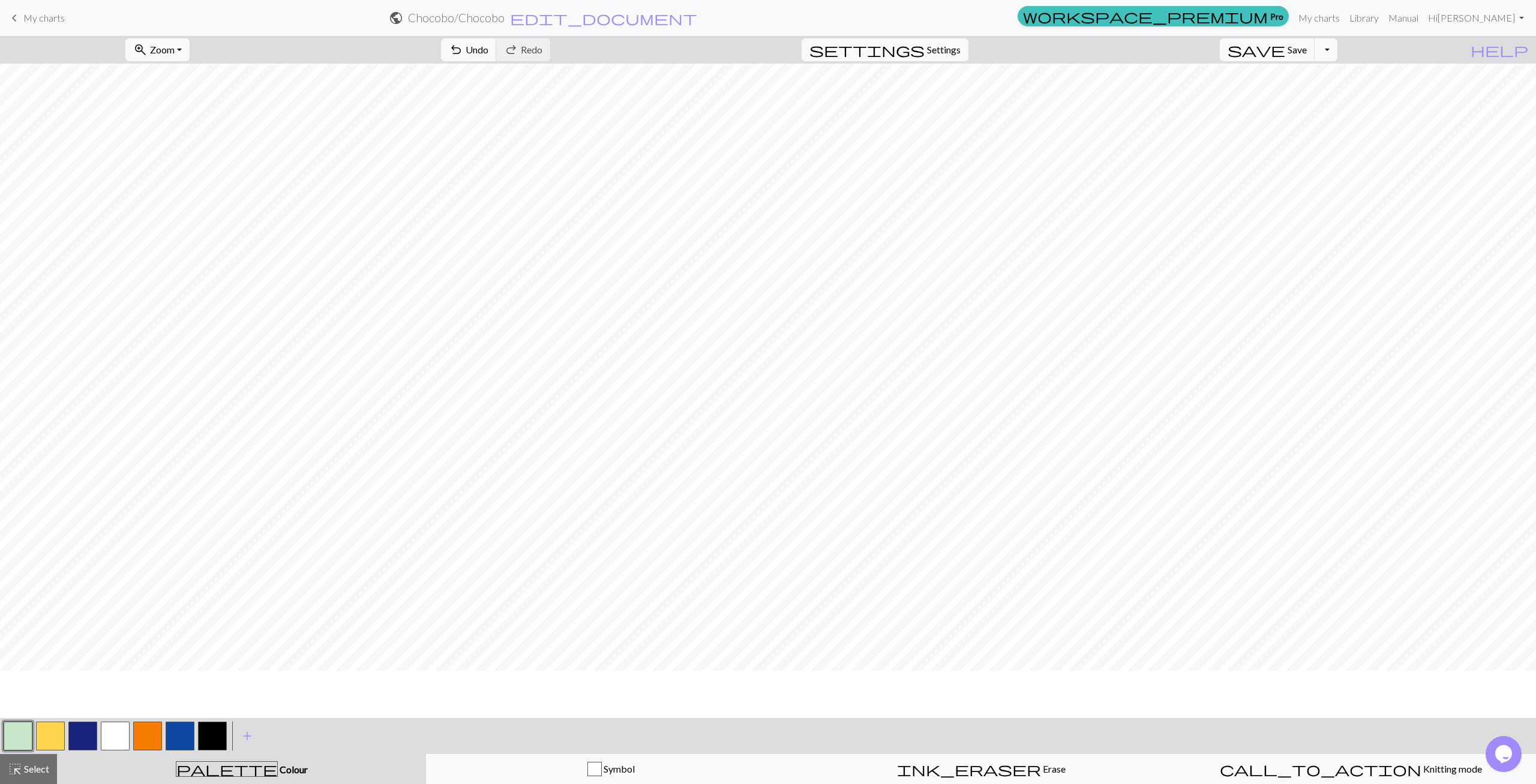
scroll to position [0, 0]
click at [57, 735] on button "button" at bounding box center [50, 736] width 29 height 29
click at [1307, 53] on span "Save" at bounding box center [1297, 50] width 19 height 11
click at [1285, 51] on span "save" at bounding box center [1257, 50] width 57 height 17
click at [1338, 51] on button "Toggle Dropdown" at bounding box center [1326, 50] width 23 height 23
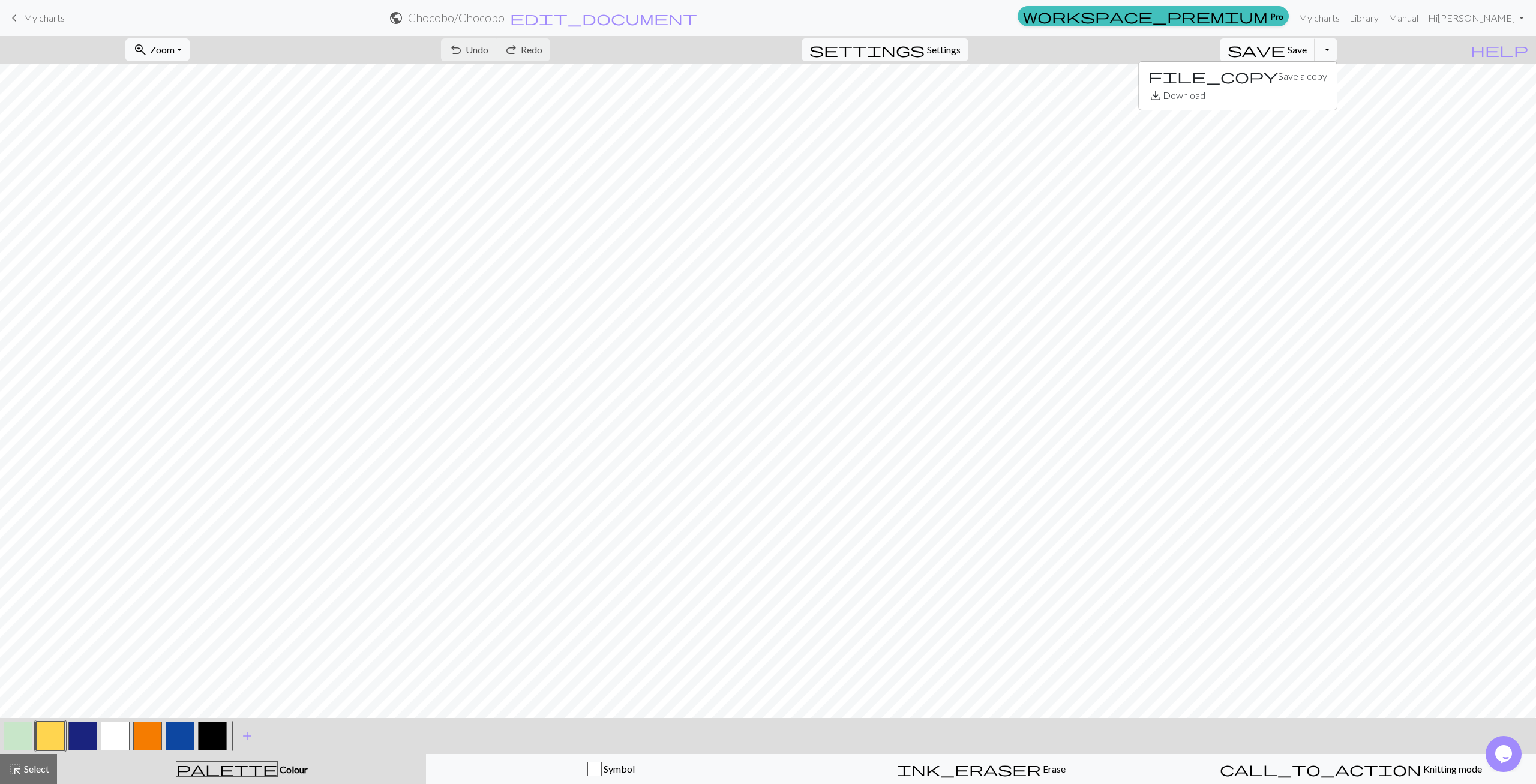
click at [1305, 55] on button "save Save Save" at bounding box center [1267, 50] width 96 height 23
